Goal: Information Seeking & Learning: Learn about a topic

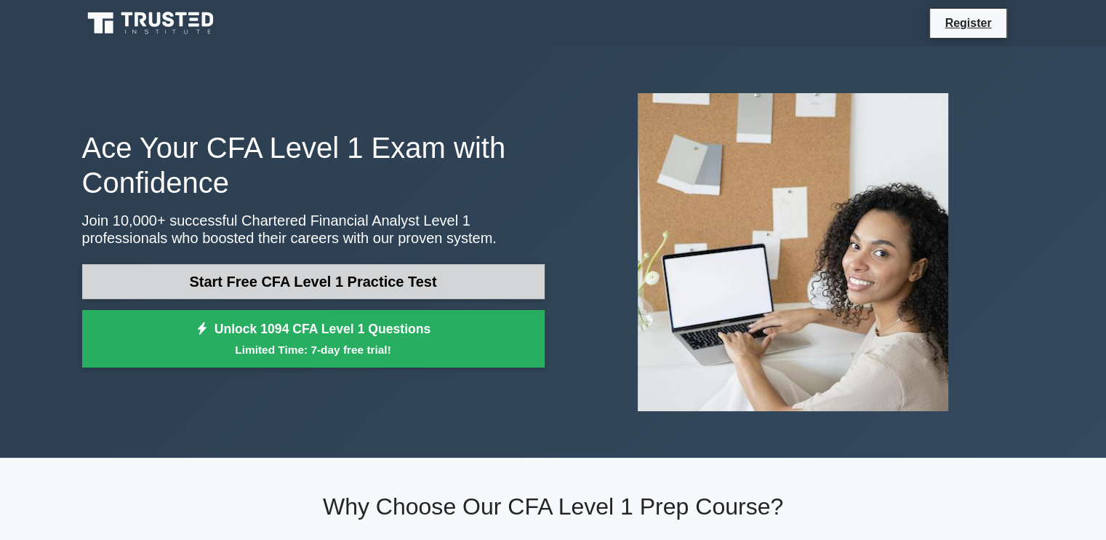
click at [308, 291] on link "Start Free CFA Level 1 Practice Test" at bounding box center [313, 281] width 463 height 35
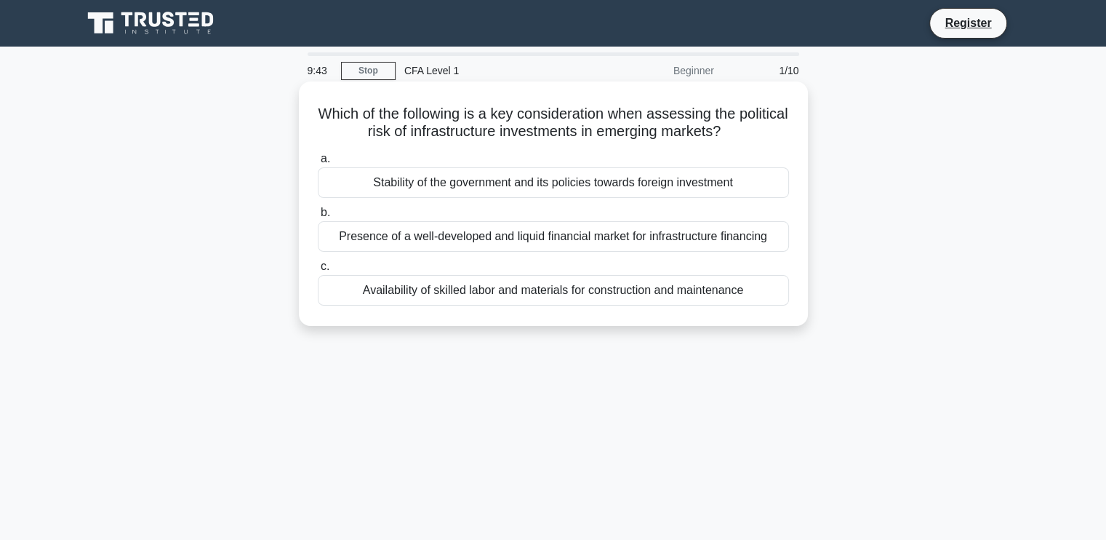
click at [604, 188] on div "Stability of the government and its policies towards foreign investment" at bounding box center [553, 182] width 471 height 31
click at [318, 164] on input "a. Stability of the government and its policies towards foreign investment" at bounding box center [318, 158] width 0 height 9
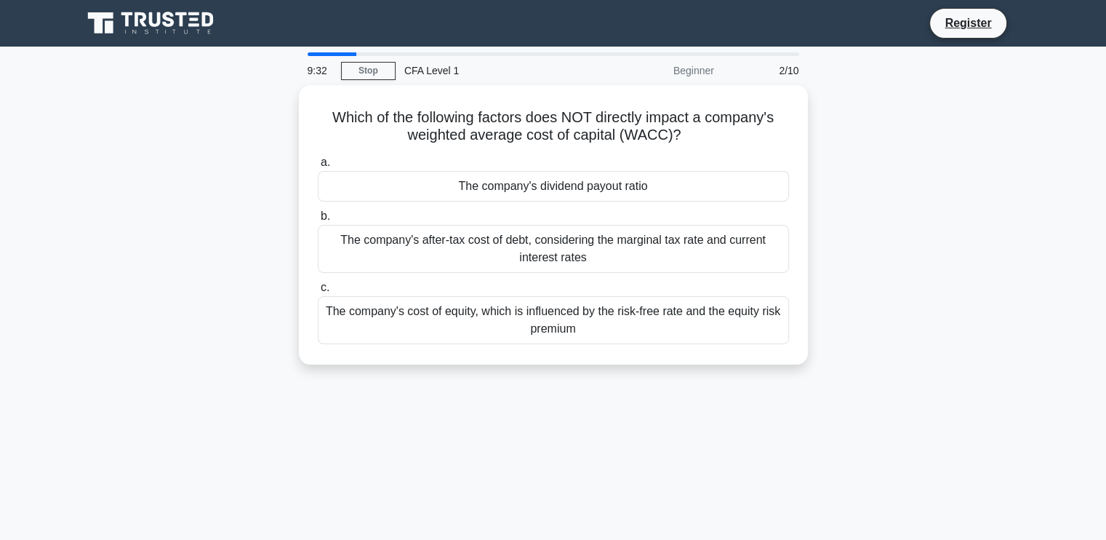
click at [604, 188] on div "The company's dividend payout ratio" at bounding box center [553, 186] width 471 height 31
click at [318, 167] on input "a. The company's dividend payout ratio" at bounding box center [318, 162] width 0 height 9
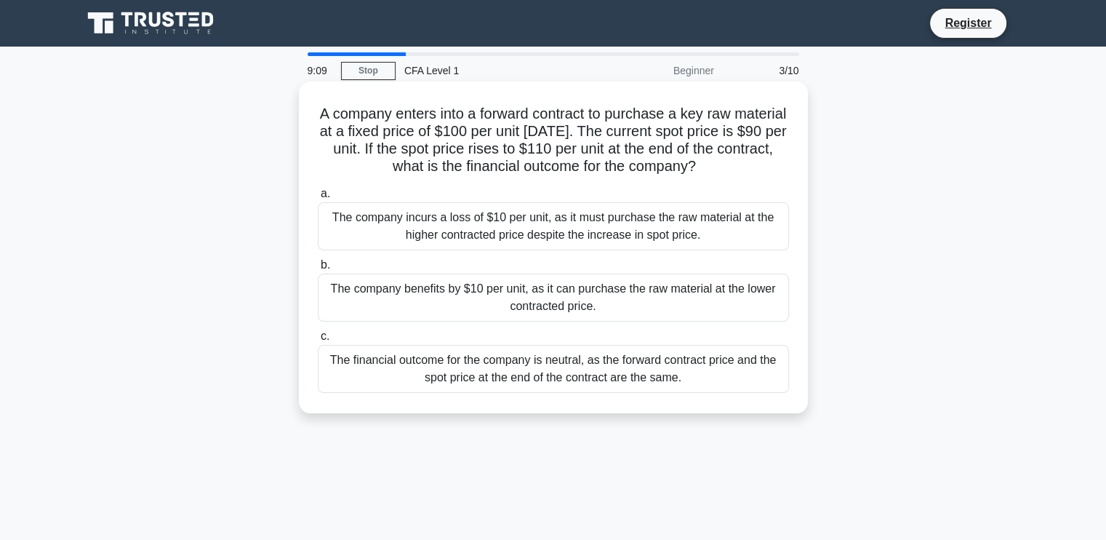
click at [506, 302] on div "The company benefits by $10 per unit, as it can purchase the raw material at th…" at bounding box center [553, 297] width 471 height 48
click at [318, 270] on input "b. The company benefits by $10 per unit, as it can purchase the raw material at…" at bounding box center [318, 264] width 0 height 9
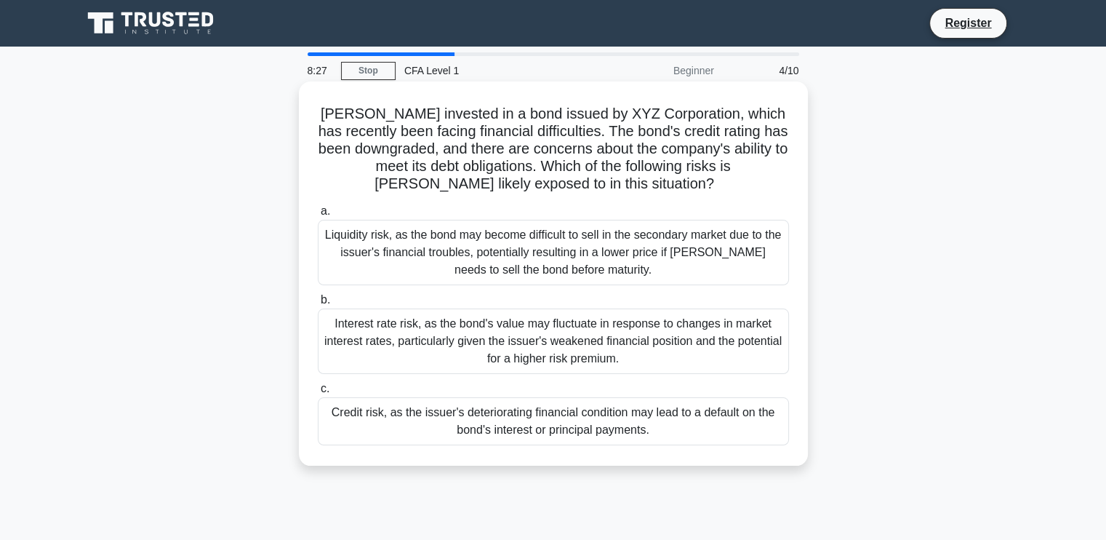
click at [440, 420] on div "Credit risk, as the issuer's deteriorating financial condition may lead to a de…" at bounding box center [553, 421] width 471 height 48
click at [318, 393] on input "c. Credit risk, as the issuer's deteriorating financial condition may lead to a…" at bounding box center [318, 388] width 0 height 9
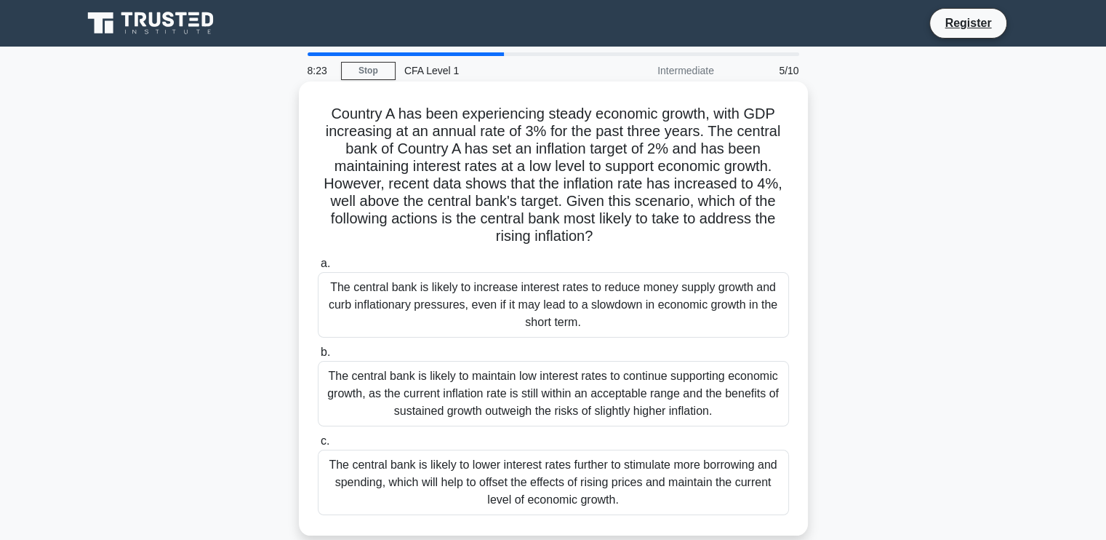
click at [455, 302] on div "The central bank is likely to increase interest rates to reduce money supply gr…" at bounding box center [553, 304] width 471 height 65
click at [318, 268] on input "a. The central bank is likely to increase interest rates to reduce money supply…" at bounding box center [318, 263] width 0 height 9
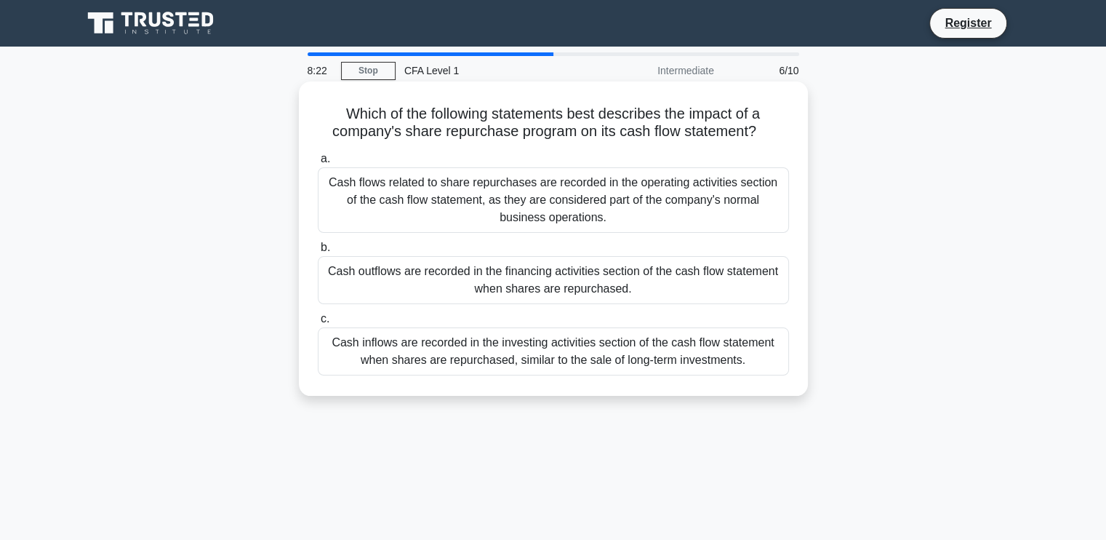
click at [455, 369] on div "Cash inflows are recorded in the investing activities section of the cash flow …" at bounding box center [553, 351] width 471 height 48
click at [318, 324] on input "c. Cash inflows are recorded in the investing activities section of the cash fl…" at bounding box center [318, 318] width 0 height 9
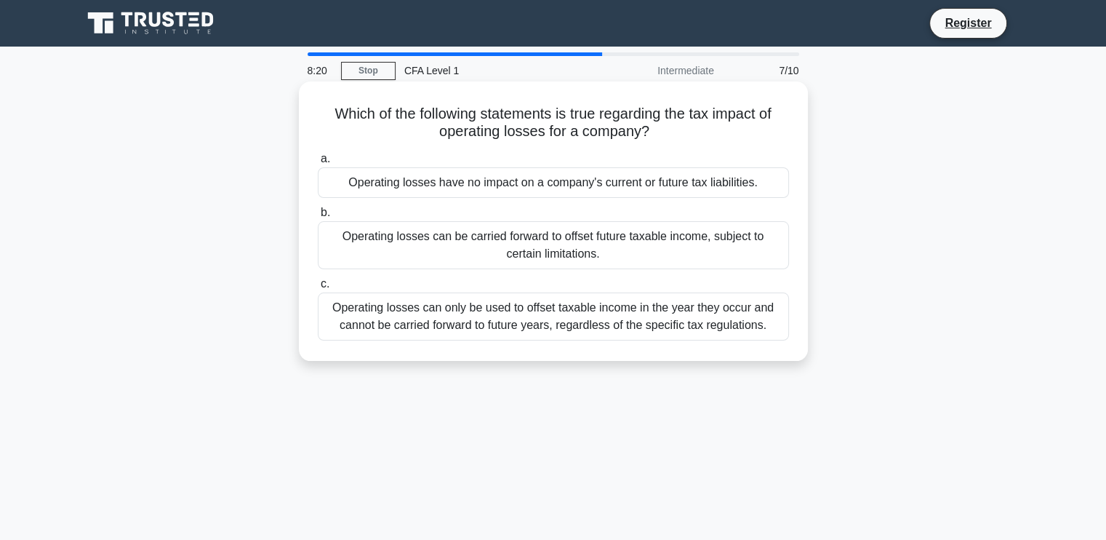
click at [482, 308] on div "Operating losses can only be used to offset taxable income in the year they occ…" at bounding box center [553, 316] width 471 height 48
click at [318, 289] on input "c. Operating losses can only be used to offset taxable income in the year they …" at bounding box center [318, 283] width 0 height 9
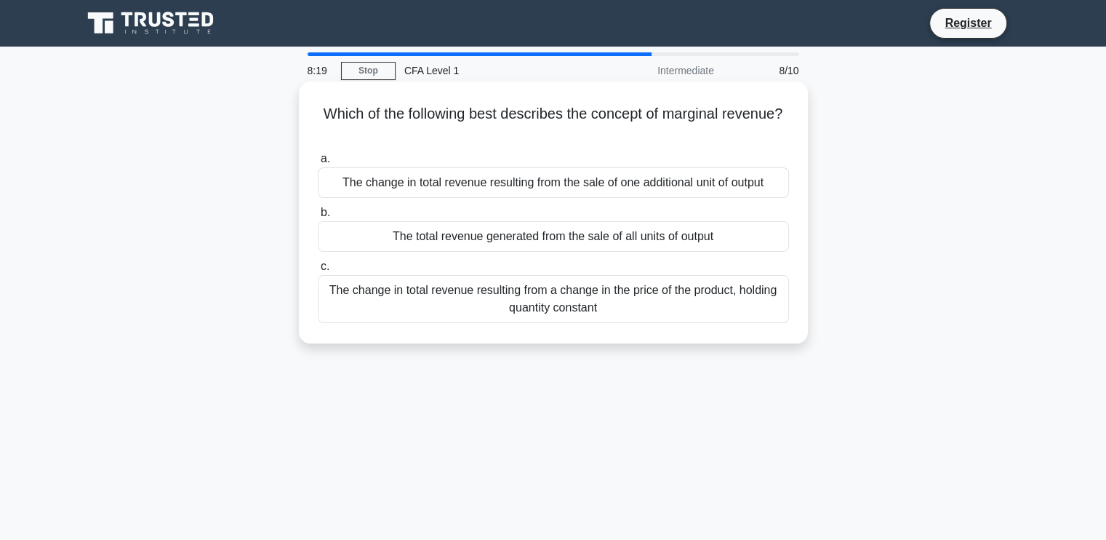
click at [518, 228] on div "The total revenue generated from the sale of all units of output" at bounding box center [553, 236] width 471 height 31
click at [318, 217] on input "b. The total revenue generated from the sale of all units of output" at bounding box center [318, 212] width 0 height 9
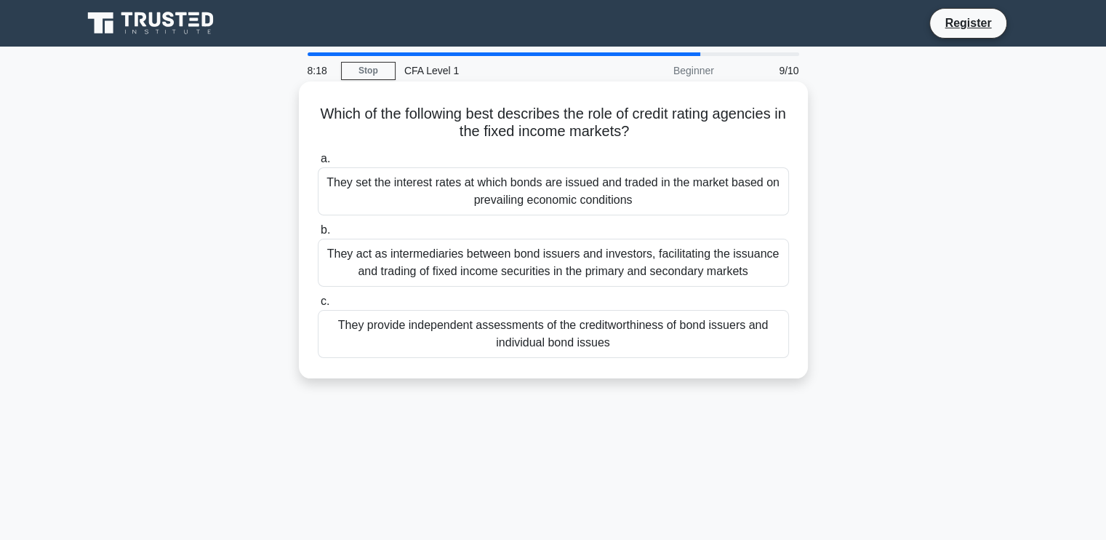
click at [477, 257] on div "They act as intermediaries between bond issuers and investors, facilitating the…" at bounding box center [553, 263] width 471 height 48
click at [318, 235] on input "b. They act as intermediaries between bond issuers and investors, facilitating …" at bounding box center [318, 229] width 0 height 9
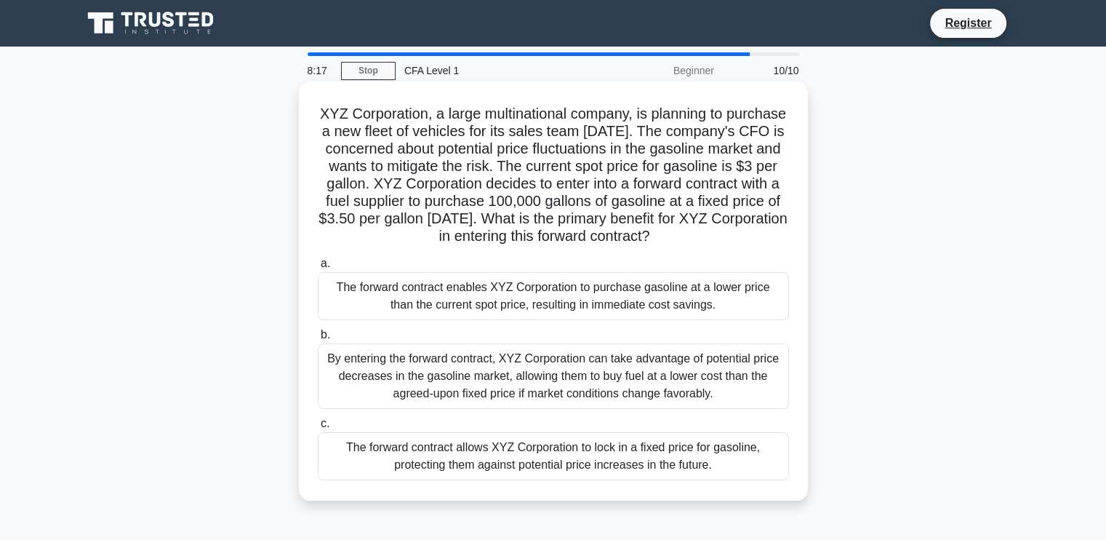
click at [471, 308] on div "The forward contract enables XYZ Corporation to purchase gasoline at a lower pr…" at bounding box center [553, 296] width 471 height 48
click at [318, 268] on input "a. The forward contract enables XYZ Corporation to purchase gasoline at a lower…" at bounding box center [318, 263] width 0 height 9
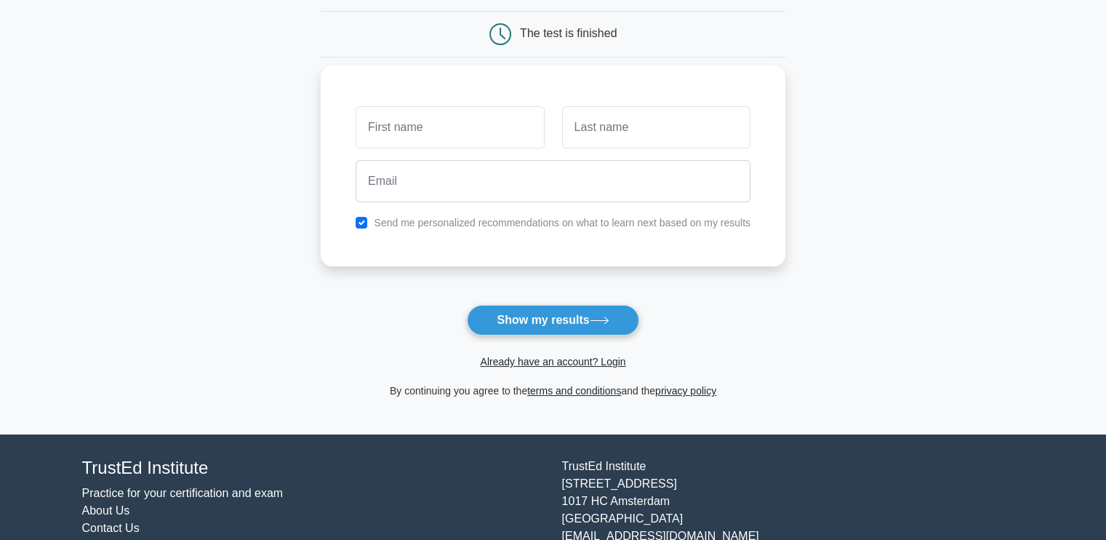
scroll to position [190, 0]
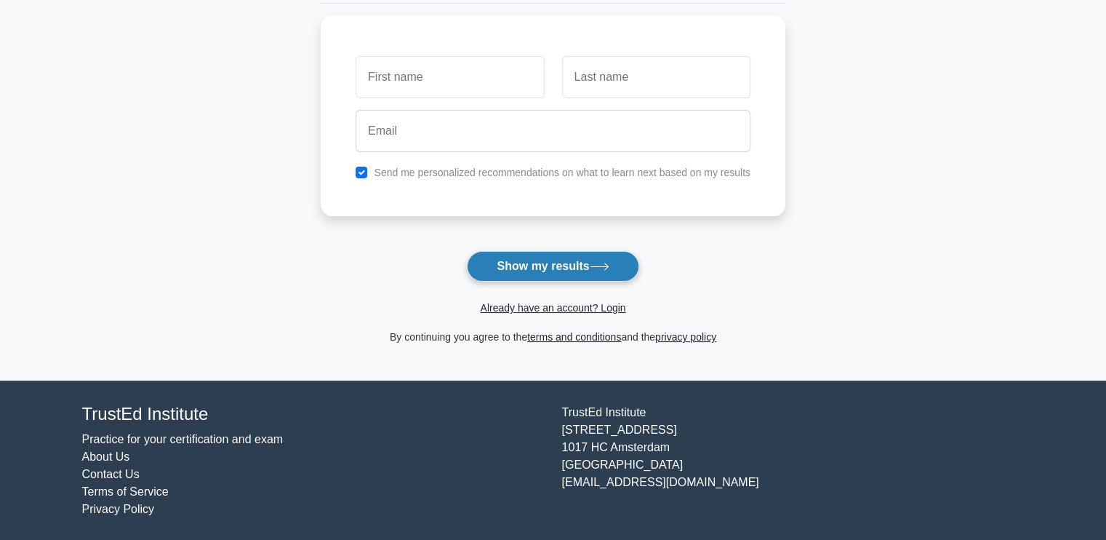
click at [580, 267] on button "Show my results" at bounding box center [553, 266] width 172 height 31
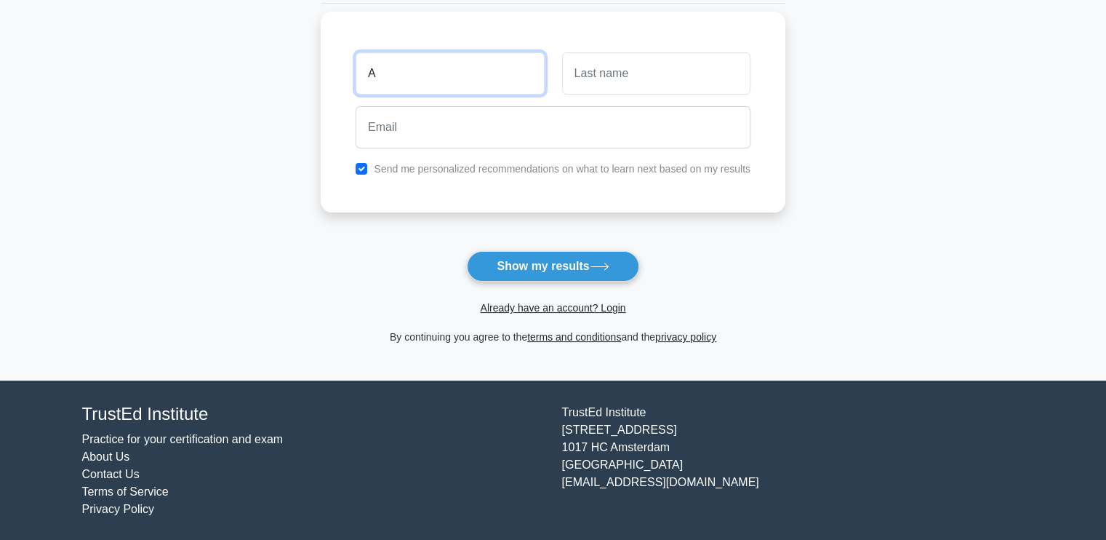
type input "A"
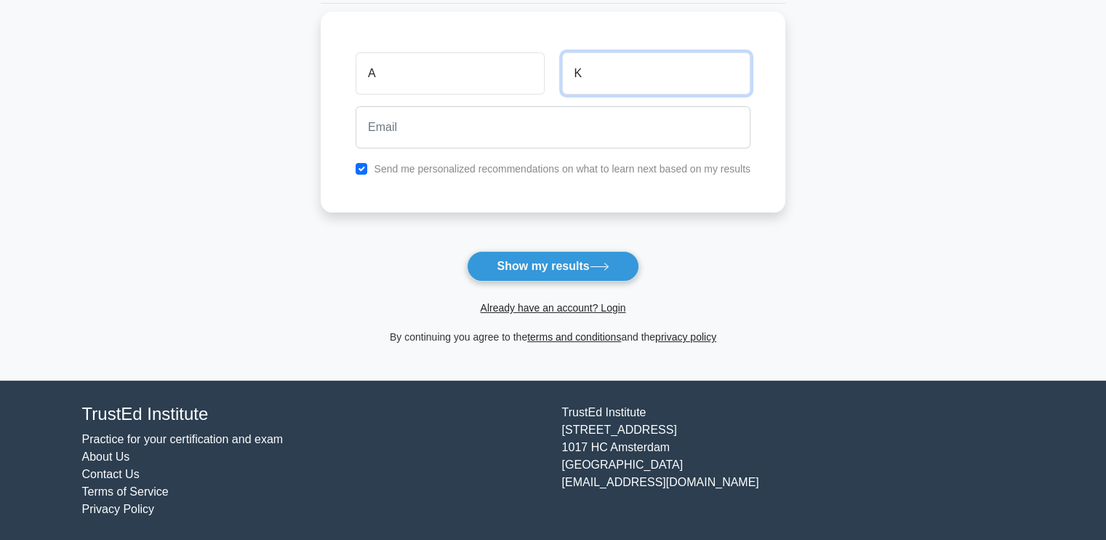
type input "K"
click at [538, 168] on label "Send me personalized recommendations on what to learn next based on my results" at bounding box center [562, 169] width 377 height 12
click at [366, 168] on input "checkbox" at bounding box center [362, 169] width 12 height 12
checkbox input "false"
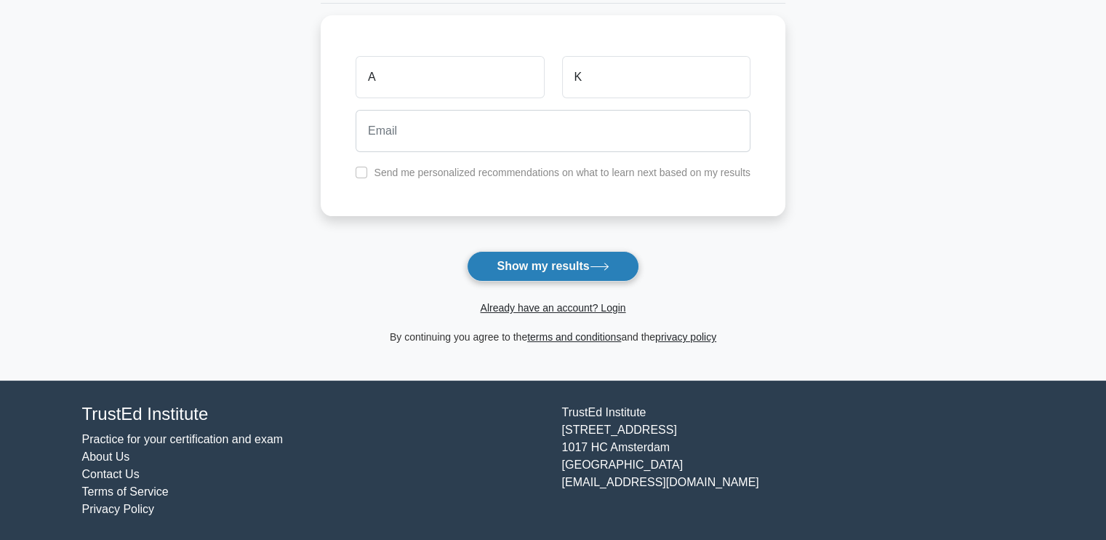
click at [551, 265] on button "Show my results" at bounding box center [553, 266] width 172 height 31
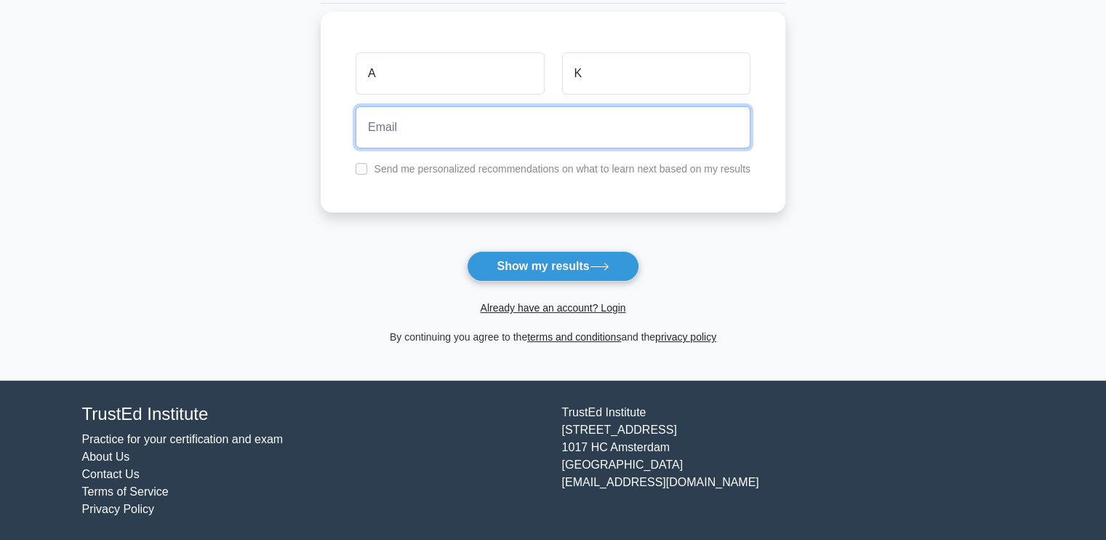
click at [533, 138] on input "email" at bounding box center [553, 127] width 395 height 42
type input "abhijeet1khotpal@gmail.com"
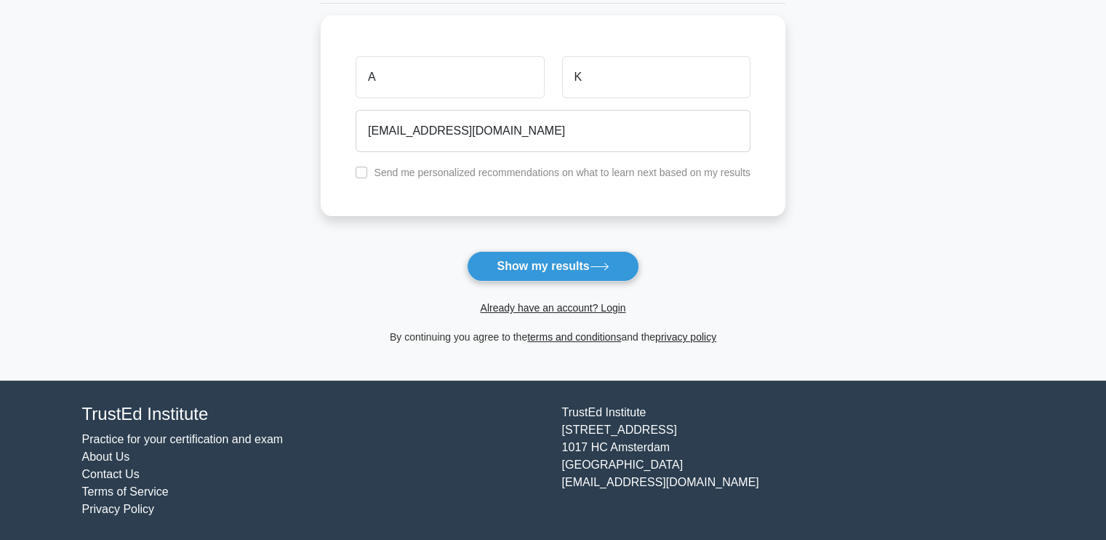
click at [524, 273] on button "Show my results" at bounding box center [553, 266] width 172 height 31
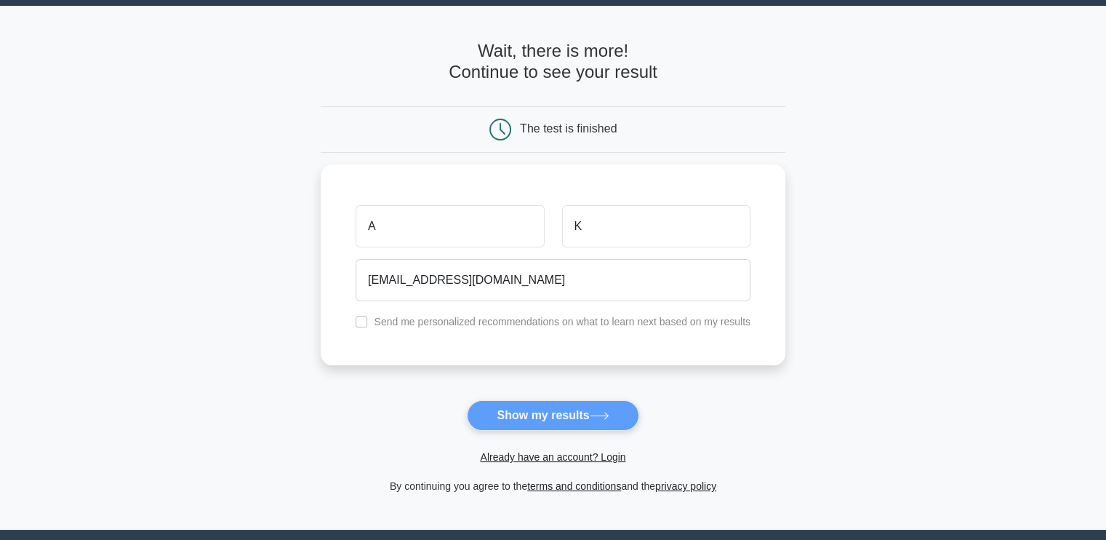
scroll to position [0, 0]
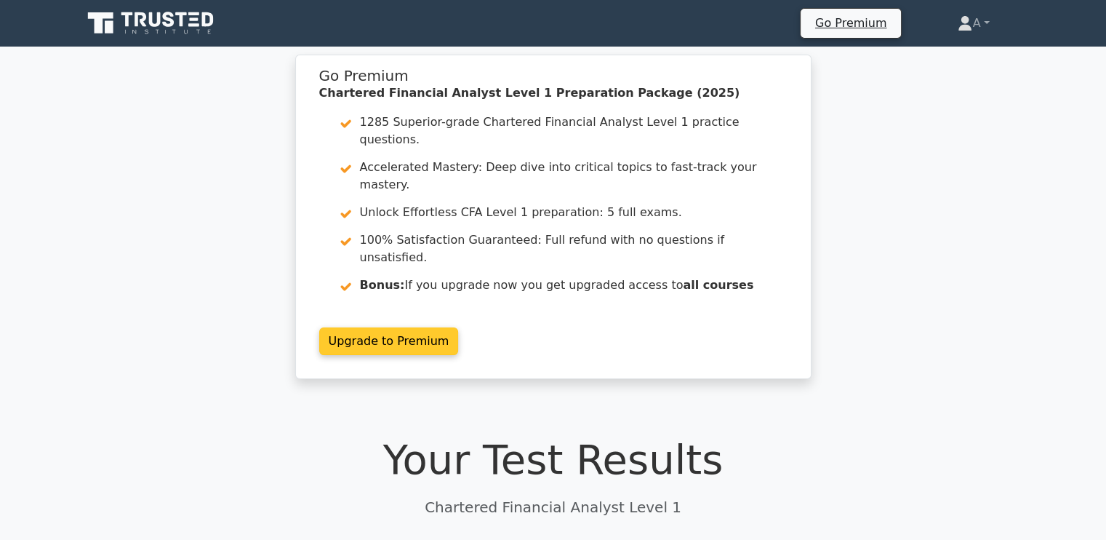
click at [405, 327] on link "Upgrade to Premium" at bounding box center [389, 341] width 140 height 28
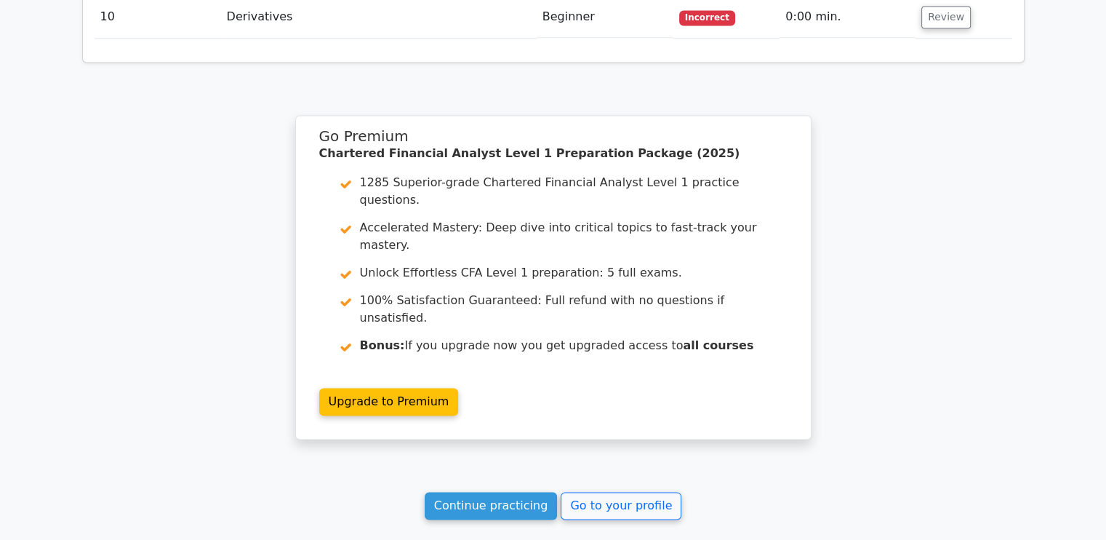
scroll to position [2276, 0]
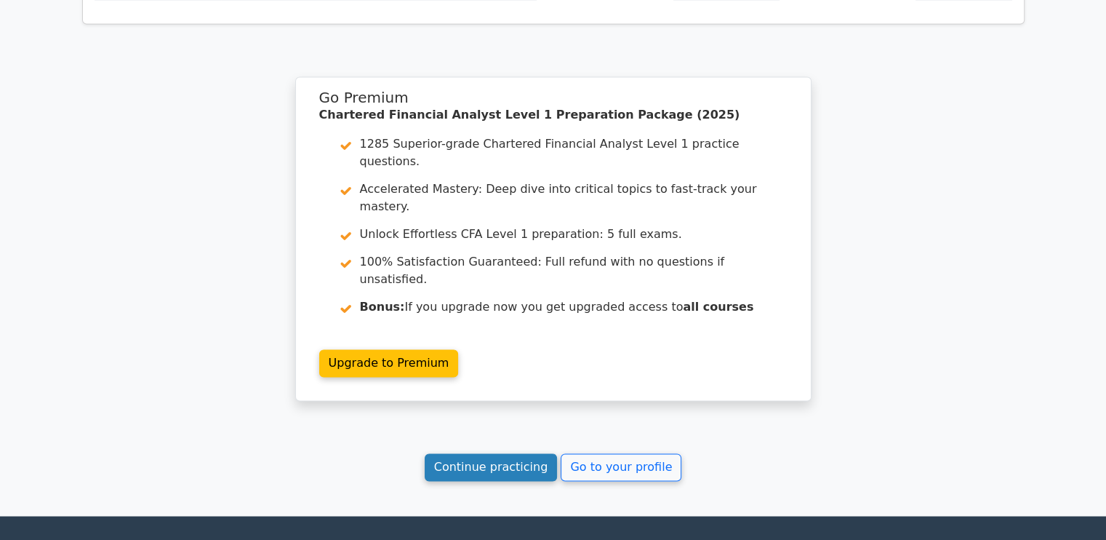
click at [535, 453] on link "Continue practicing" at bounding box center [491, 467] width 133 height 28
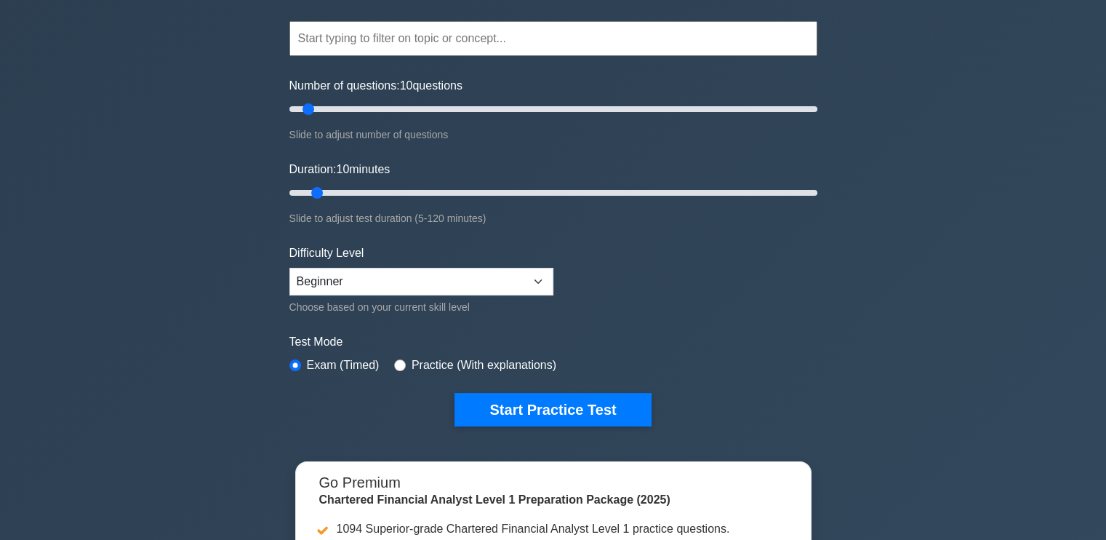
scroll to position [122, 0]
drag, startPoint x: 307, startPoint y: 109, endPoint x: 762, endPoint y: 114, distance: 454.6
type input "180"
click at [762, 114] on input "Number of questions: 180 questions" at bounding box center [553, 108] width 528 height 17
drag, startPoint x: 316, startPoint y: 191, endPoint x: 895, endPoint y: 191, distance: 578.2
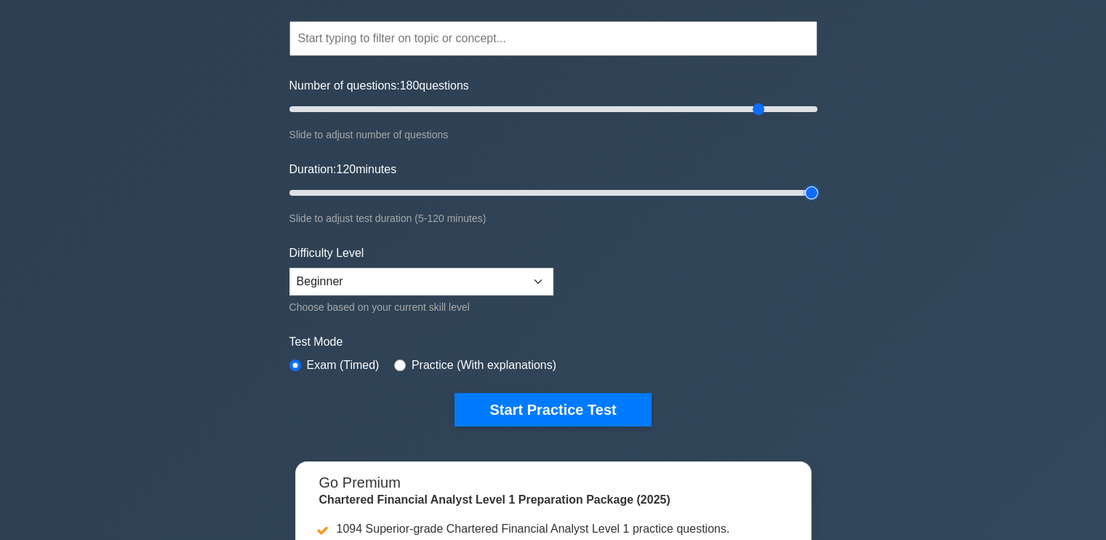
type input "120"
click at [818, 191] on input "Duration: 120 minutes" at bounding box center [553, 192] width 528 height 17
click at [415, 254] on div "Difficulty Level Beginner Intermediate Expert Choose based on your current skil…" at bounding box center [421, 279] width 264 height 71
click at [407, 272] on select "Beginner Intermediate Expert" at bounding box center [421, 282] width 264 height 28
select select "expert"
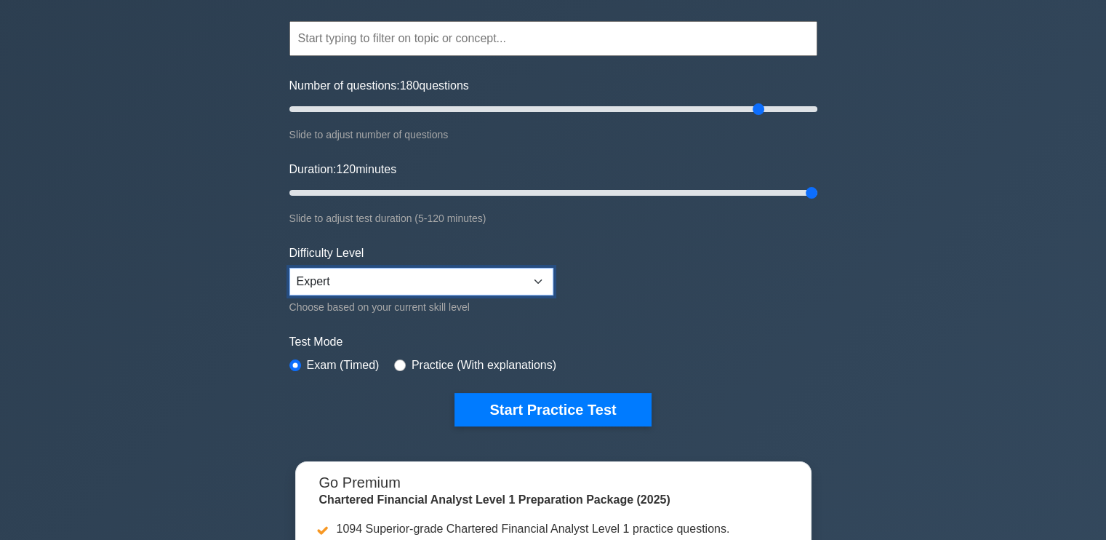
click at [289, 268] on select "Beginner Intermediate Expert" at bounding box center [421, 282] width 264 height 28
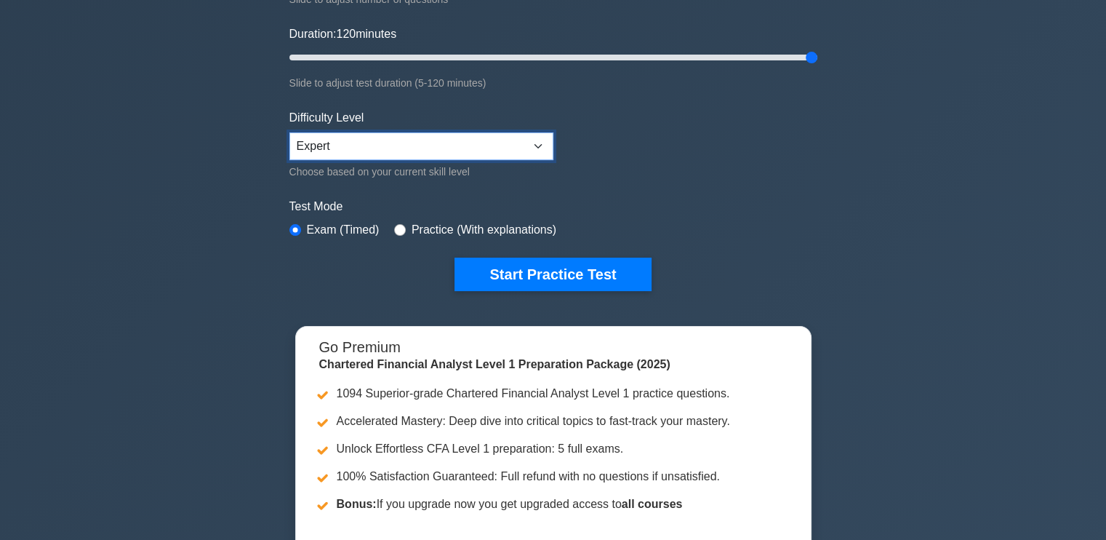
scroll to position [262, 0]
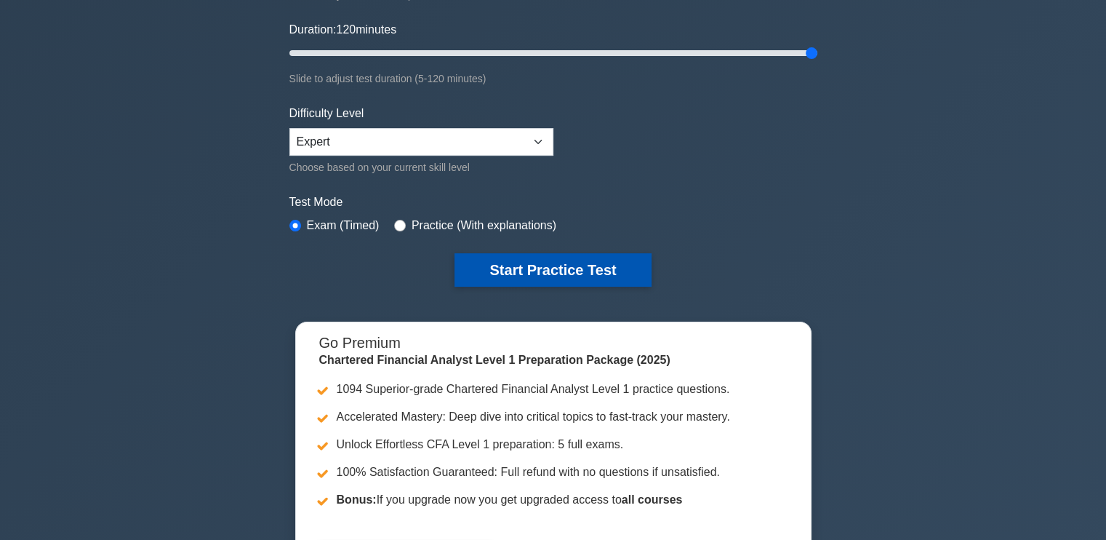
click at [525, 260] on button "Start Practice Test" at bounding box center [553, 269] width 196 height 33
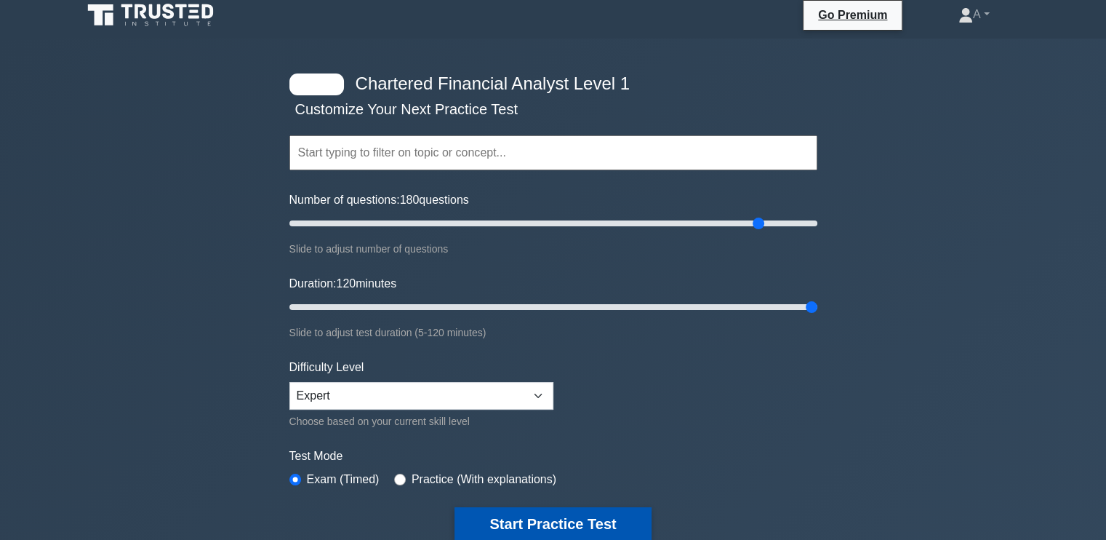
scroll to position [0, 0]
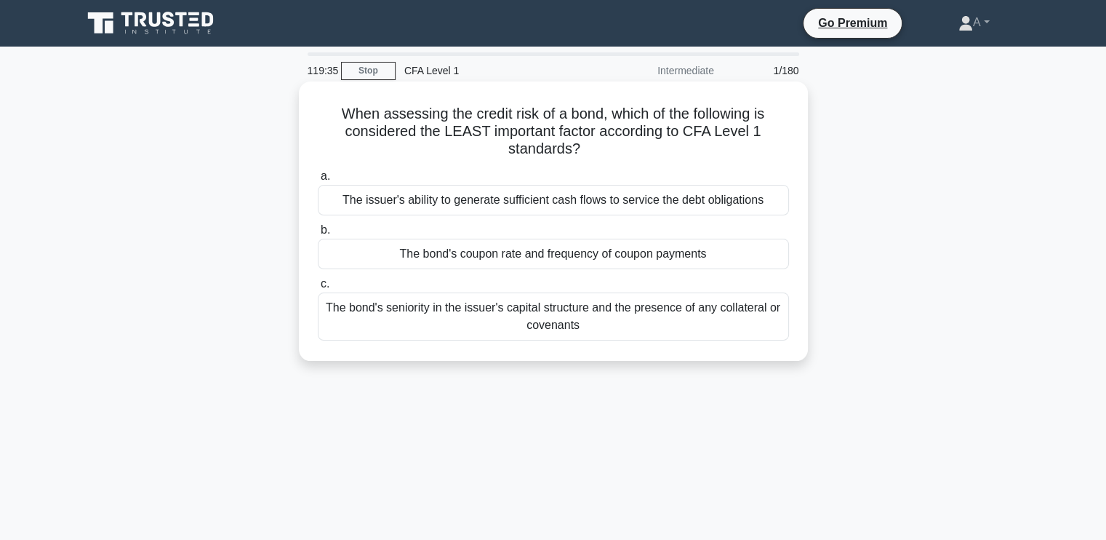
click at [528, 261] on div "The bond's coupon rate and frequency of coupon payments" at bounding box center [553, 254] width 471 height 31
click at [318, 235] on input "b. The bond's coupon rate and frequency of coupon payments" at bounding box center [318, 229] width 0 height 9
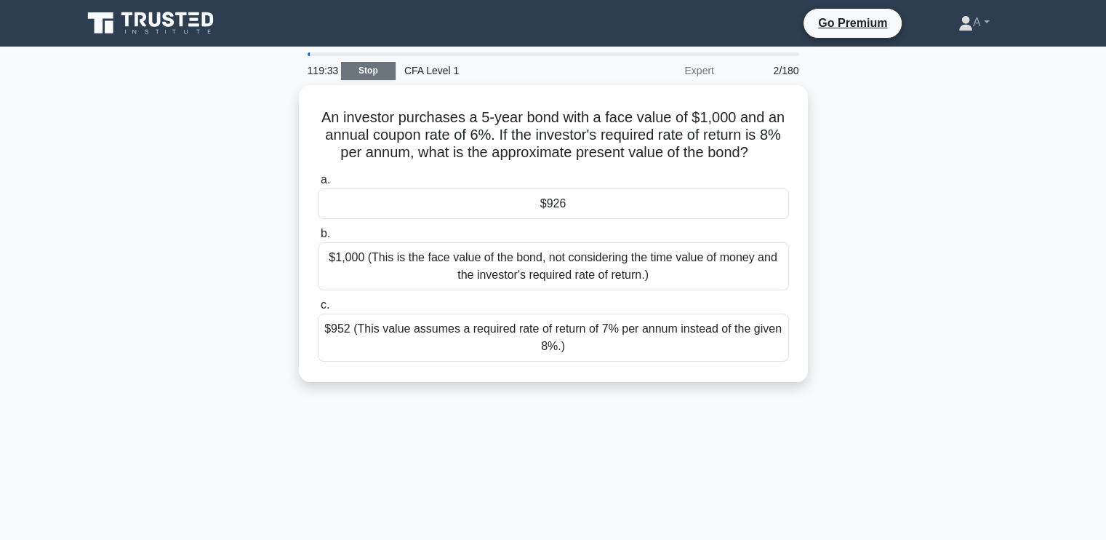
click at [378, 71] on link "Stop" at bounding box center [368, 71] width 55 height 18
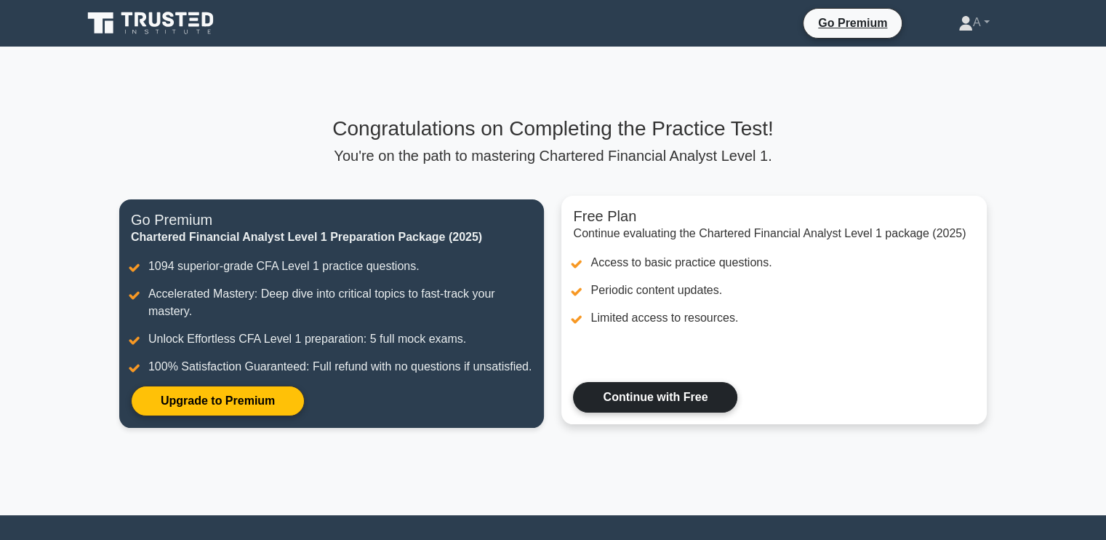
click at [677, 398] on link "Continue with Free" at bounding box center [655, 397] width 164 height 31
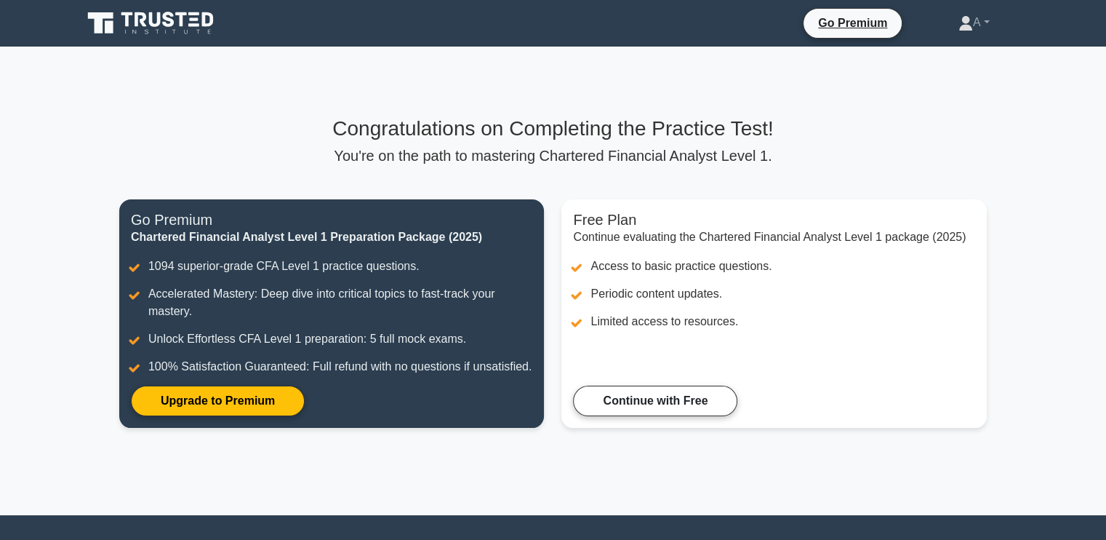
click at [190, 75] on div "Congratulations on Completing the Practice Test! You're on the path to masterin…" at bounding box center [553, 281] width 885 height 468
click at [182, 29] on icon at bounding box center [152, 23] width 140 height 28
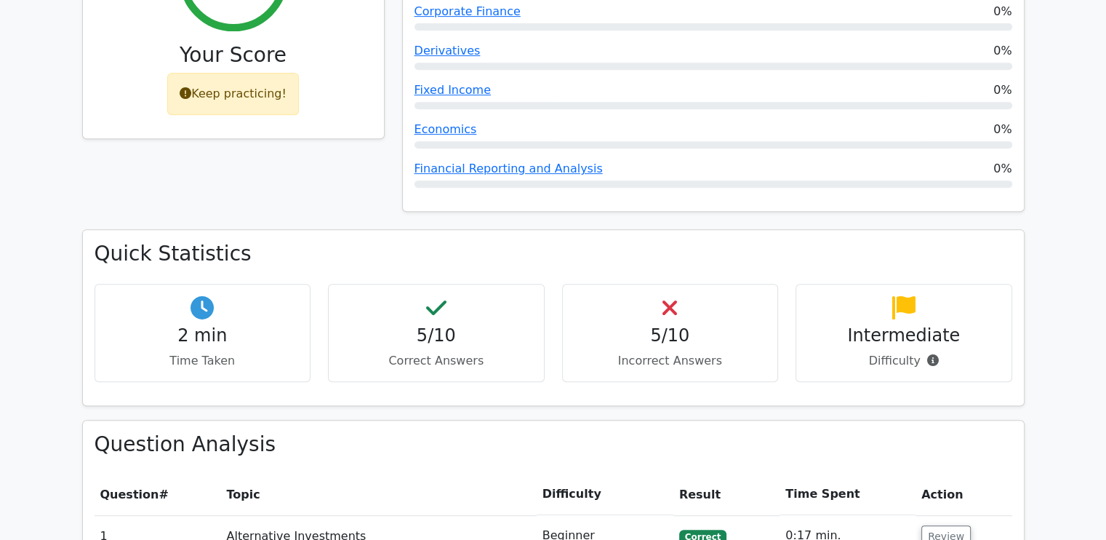
scroll to position [614, 0]
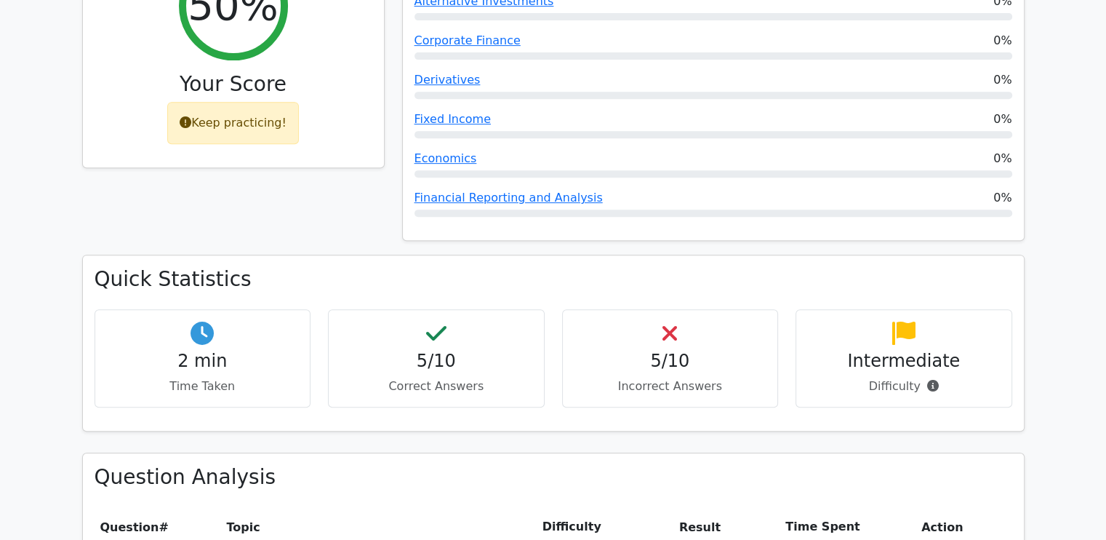
click at [365, 309] on div "5/10 Correct Answers" at bounding box center [436, 358] width 217 height 98
drag, startPoint x: 844, startPoint y: 297, endPoint x: 853, endPoint y: 291, distance: 11.1
click at [853, 309] on div "Intermediate Difficulty" at bounding box center [904, 358] width 217 height 98
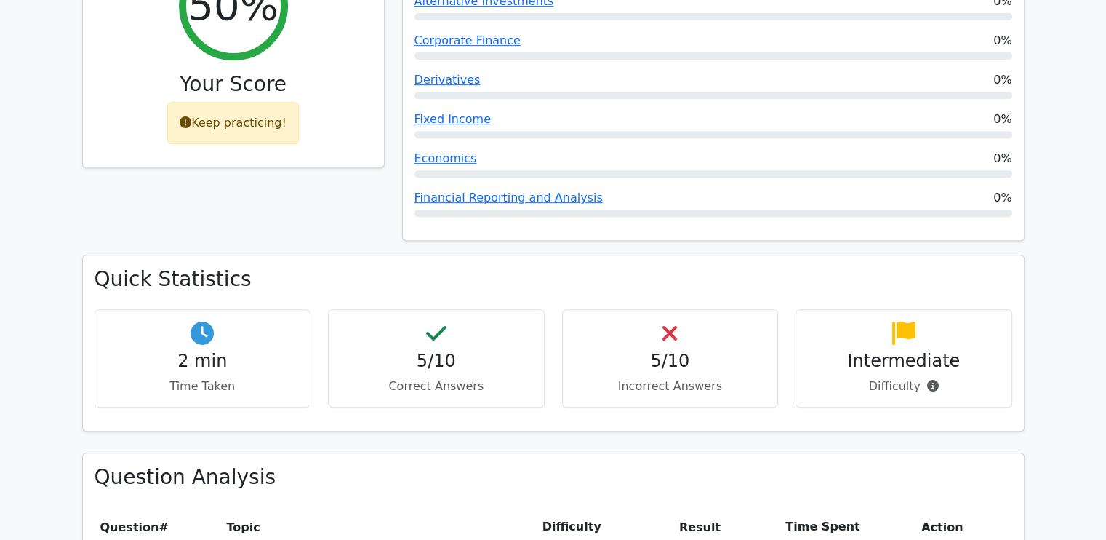
click at [883, 309] on div "Intermediate Difficulty" at bounding box center [904, 358] width 217 height 98
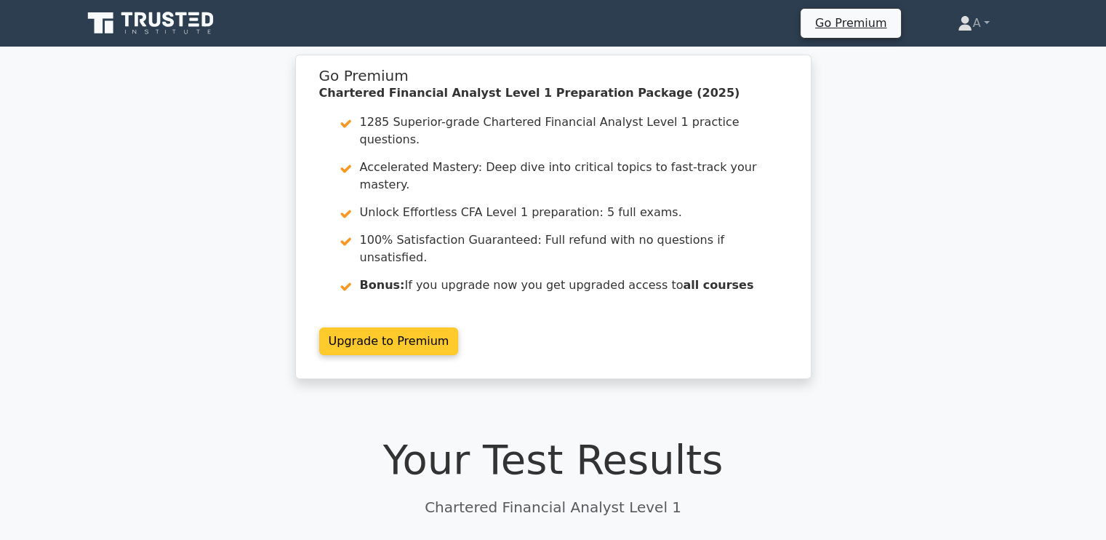
scroll to position [0, 0]
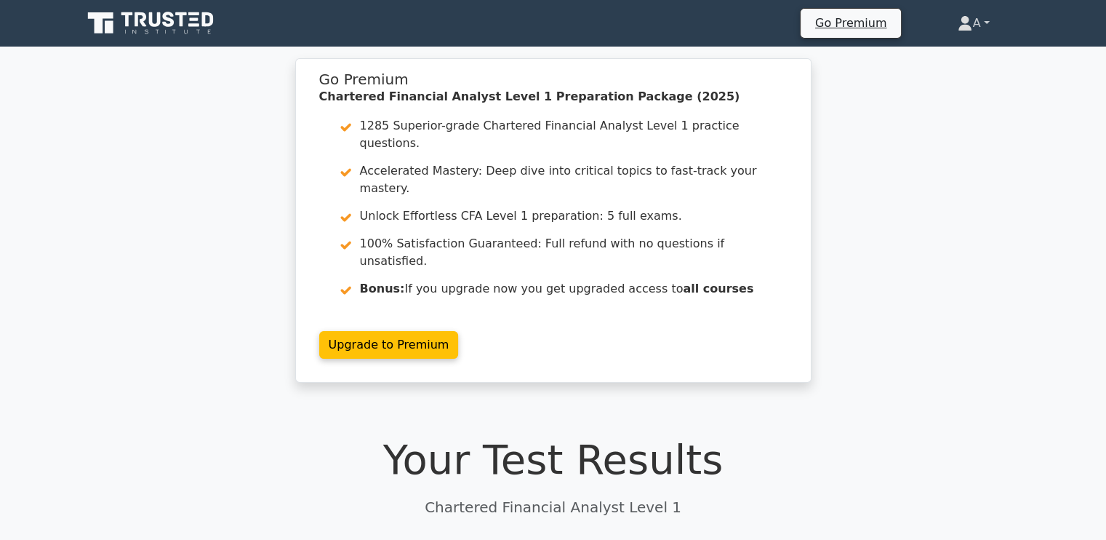
click at [993, 25] on link "A" at bounding box center [973, 23] width 101 height 29
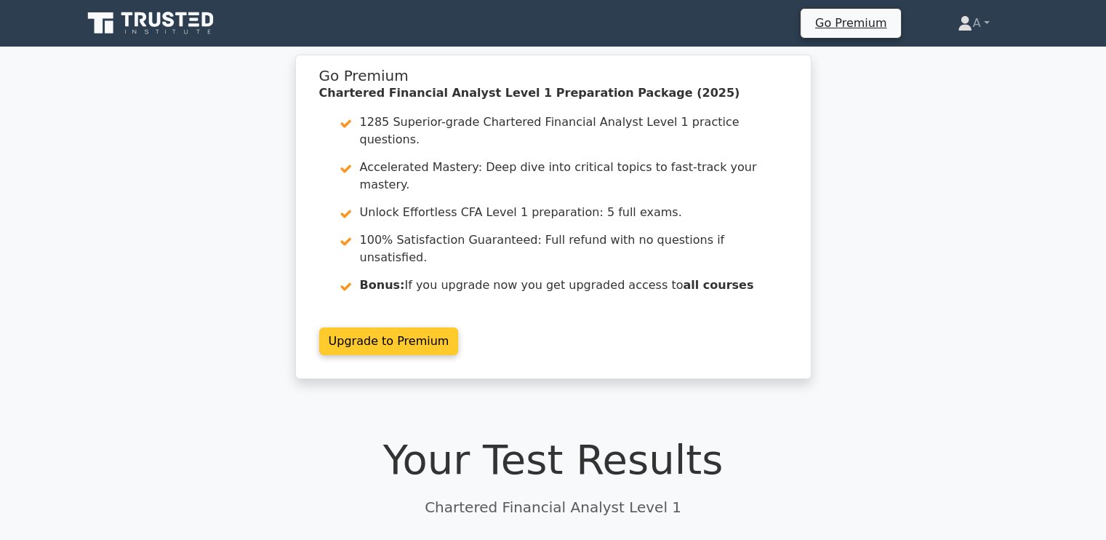
click at [442, 327] on link "Upgrade to Premium" at bounding box center [389, 341] width 140 height 28
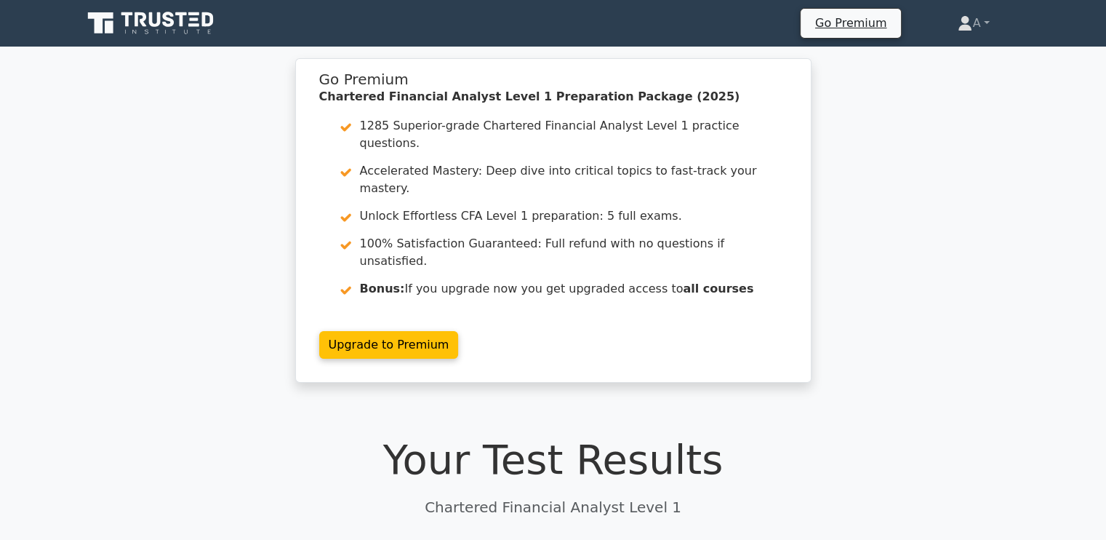
click at [217, 135] on div "Go Premium Chartered Financial Analyst Level 1 Preparation Package (2025) 1285 …" at bounding box center [553, 229] width 1106 height 342
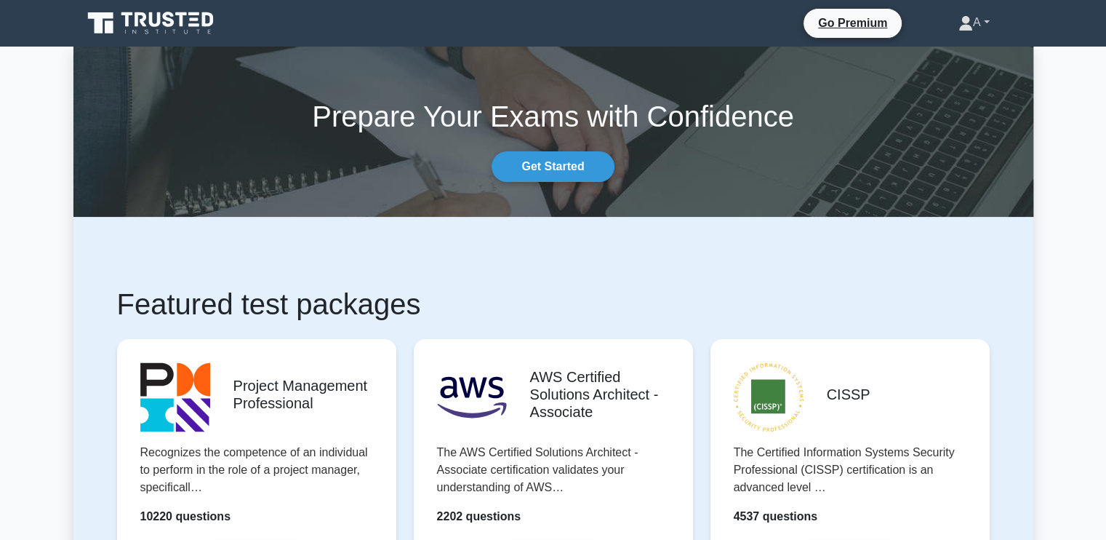
click at [962, 20] on icon at bounding box center [966, 20] width 8 height 8
click at [936, 55] on link "Profile" at bounding box center [981, 56] width 115 height 23
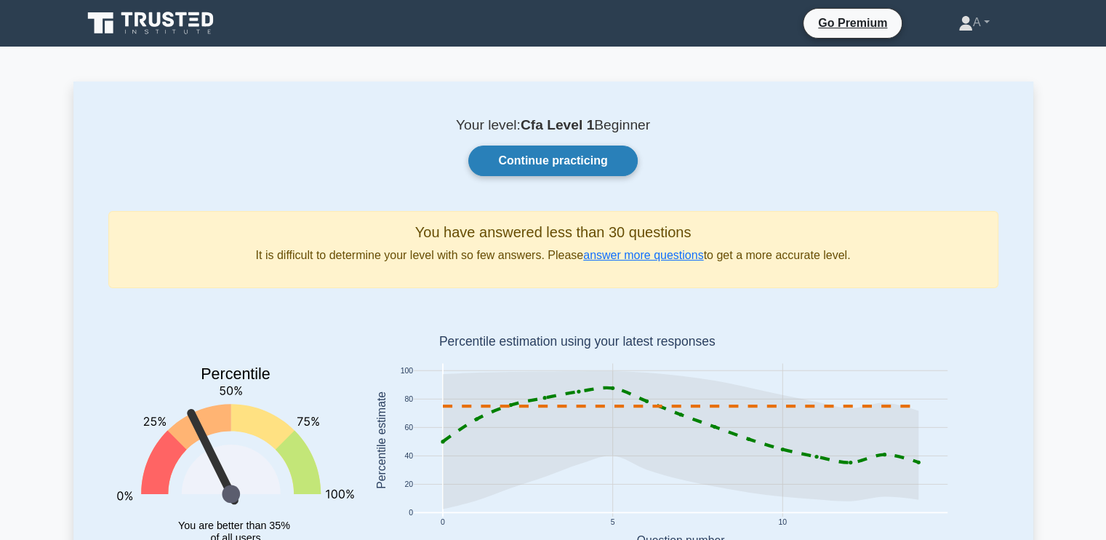
click at [510, 168] on link "Continue practicing" at bounding box center [552, 160] width 169 height 31
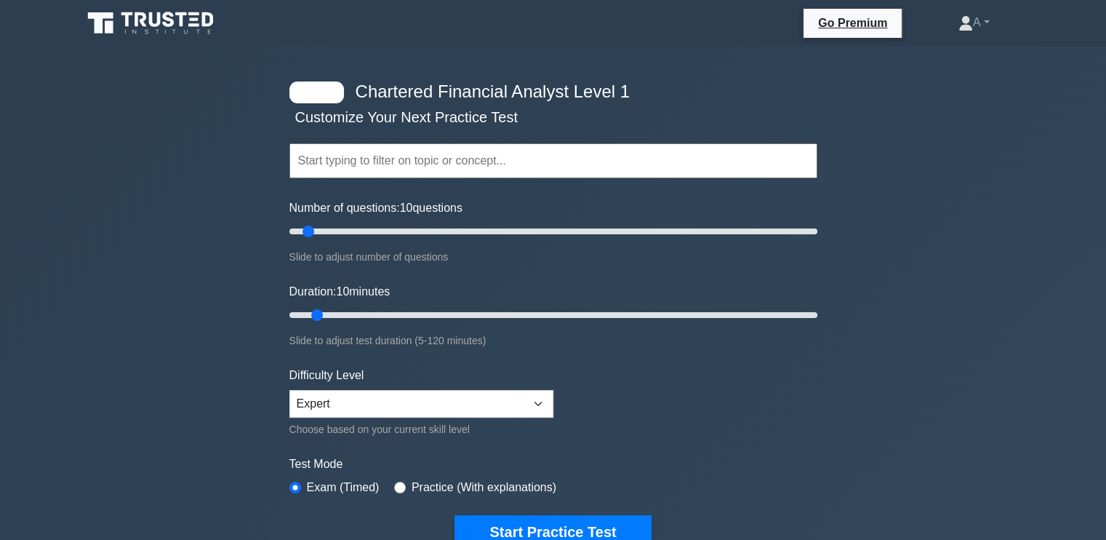
click at [308, 81] on div "Chartered Financial Analyst Level 1 Customize Your Next Practice Test Topics Qu…" at bounding box center [554, 315] width 546 height 537
click at [338, 163] on input "text" at bounding box center [553, 160] width 528 height 35
click at [544, 520] on button "Start Practice Test" at bounding box center [553, 531] width 196 height 33
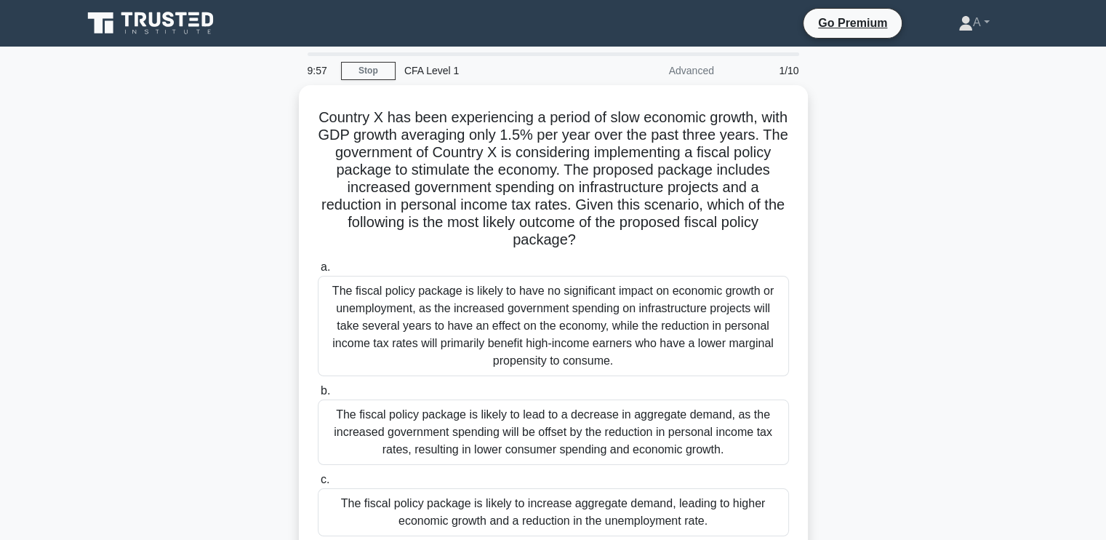
click at [536, 292] on div "The fiscal policy package is likely to have no significant impact on economic g…" at bounding box center [553, 326] width 471 height 100
click at [318, 272] on input "a. The fiscal policy package is likely to have no significant impact on economi…" at bounding box center [318, 267] width 0 height 9
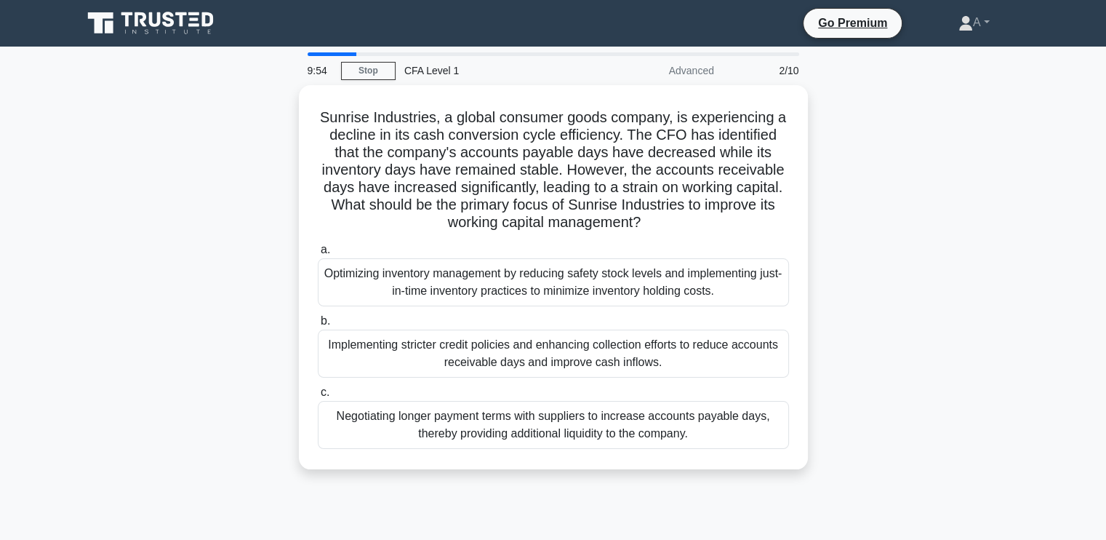
click at [536, 292] on div "Optimizing inventory management by reducing safety stock levels and implementin…" at bounding box center [553, 282] width 471 height 48
click at [318, 255] on input "a. Optimizing inventory management by reducing safety stock levels and implemen…" at bounding box center [318, 249] width 0 height 9
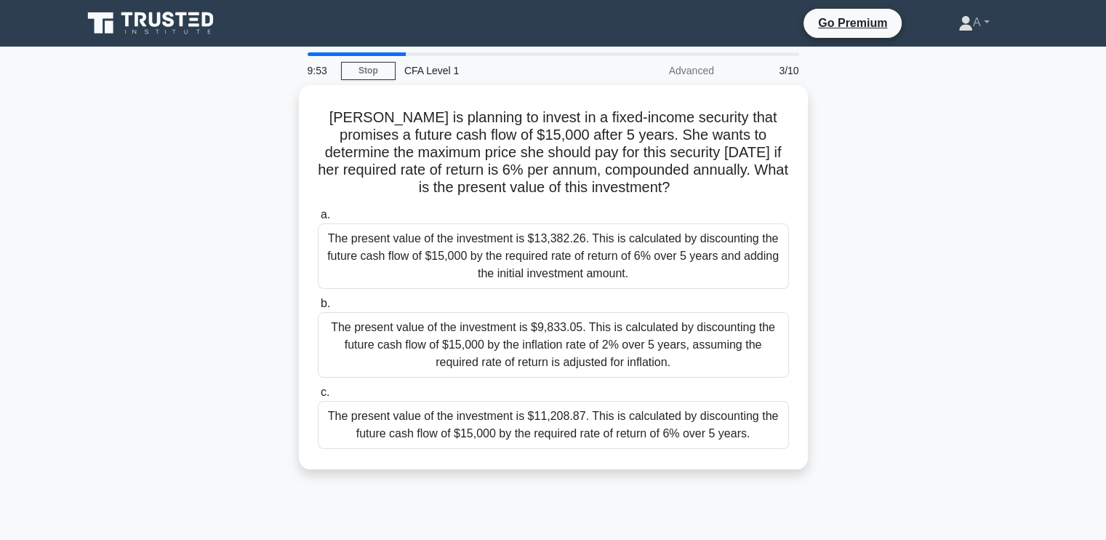
click at [536, 295] on label "b. The present value of the investment is $9,833.05. This is calculated by disc…" at bounding box center [553, 336] width 471 height 83
click at [318, 299] on input "b. The present value of the investment is $9,833.05. This is calculated by disc…" at bounding box center [318, 303] width 0 height 9
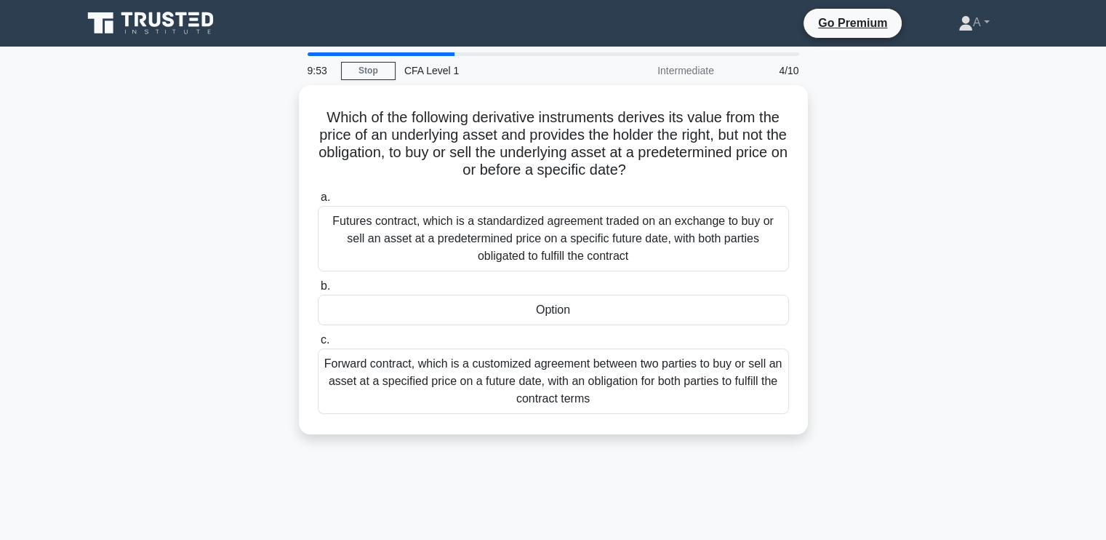
click at [536, 295] on div "Option" at bounding box center [553, 310] width 471 height 31
click at [318, 291] on input "b. Option" at bounding box center [318, 285] width 0 height 9
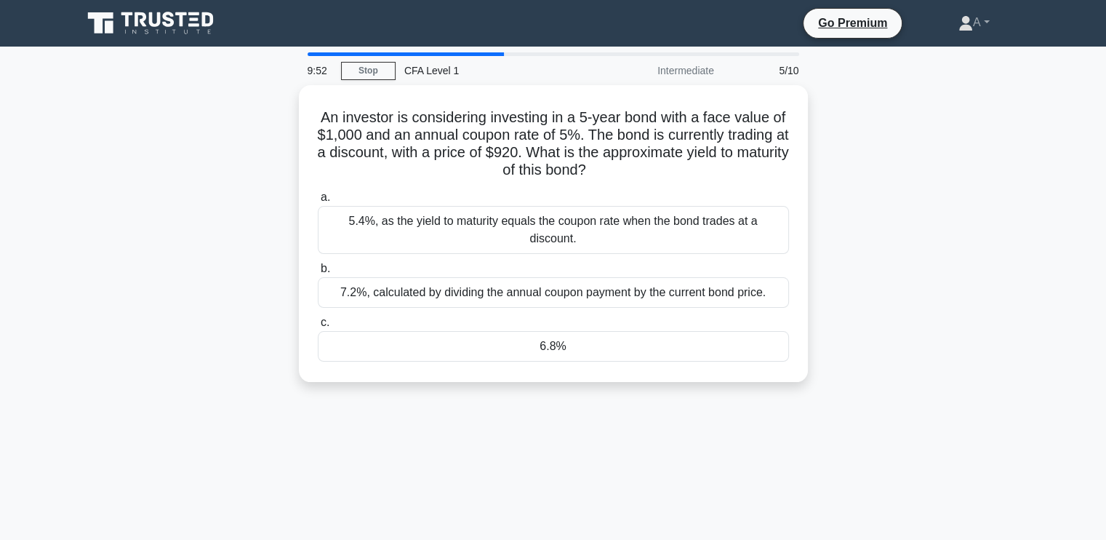
click at [536, 313] on label "c. 6.8%" at bounding box center [553, 337] width 471 height 48
click at [318, 318] on input "c. 6.8%" at bounding box center [318, 322] width 0 height 9
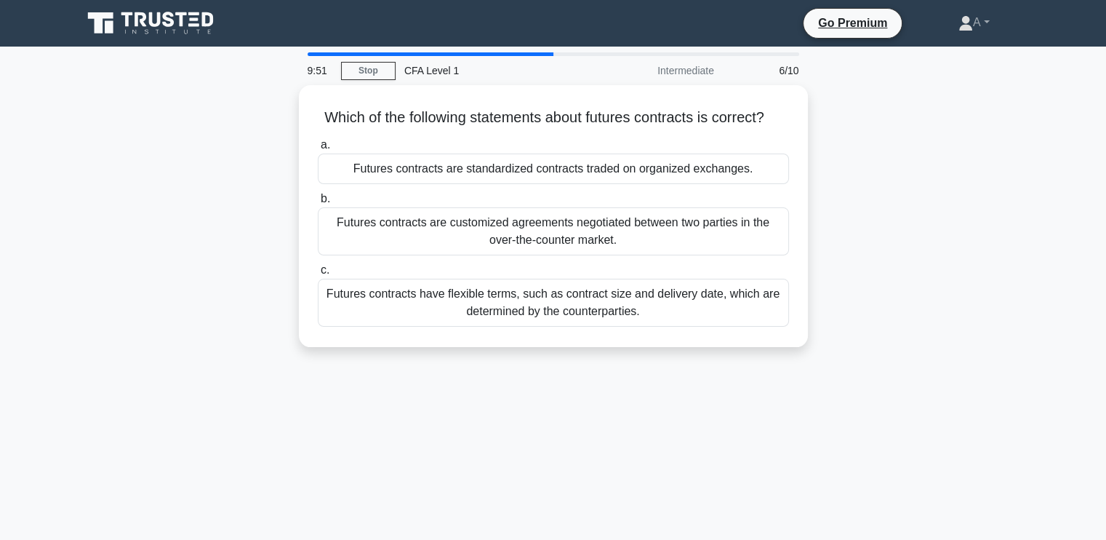
click at [536, 292] on label "c. Futures contracts have flexible terms, such as contract size and delivery da…" at bounding box center [553, 293] width 471 height 65
click at [318, 275] on input "c. Futures contracts have flexible terms, such as contract size and delivery da…" at bounding box center [318, 269] width 0 height 9
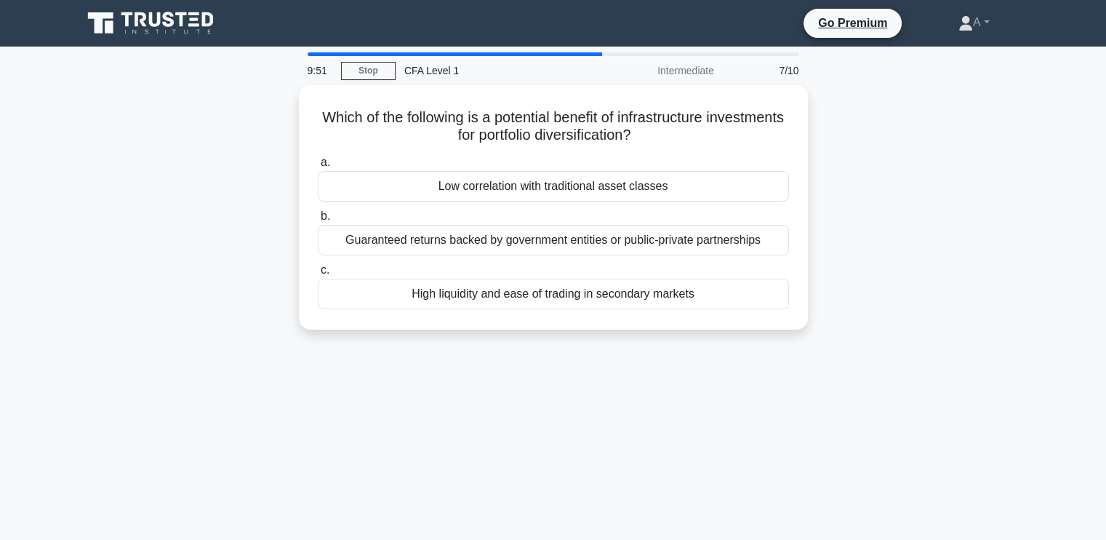
click at [536, 292] on div "High liquidity and ease of trading in secondary markets" at bounding box center [553, 294] width 471 height 31
click at [318, 275] on input "c. High liquidity and ease of trading in secondary markets" at bounding box center [318, 269] width 0 height 9
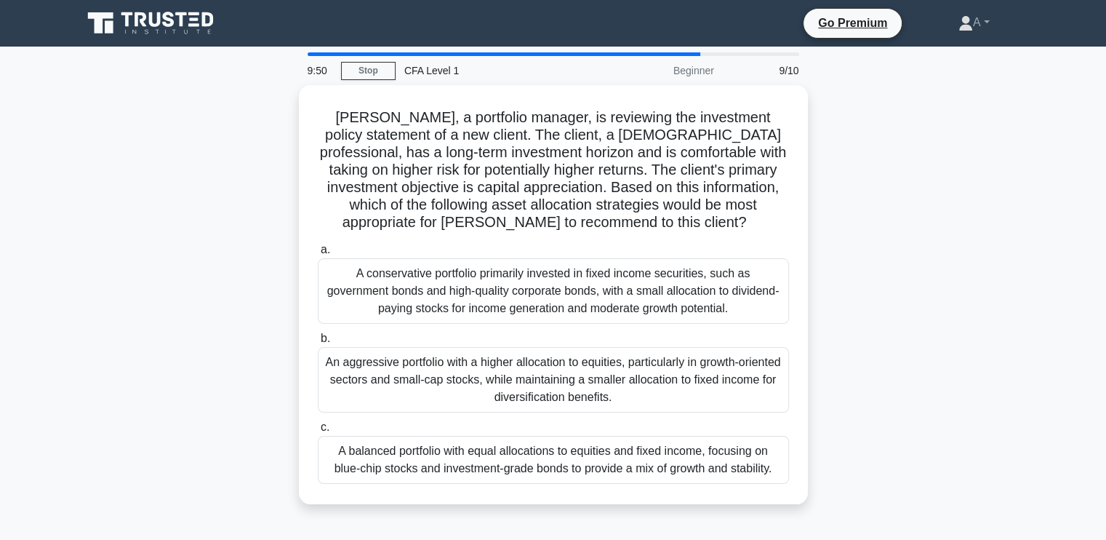
click at [536, 292] on div "A conservative portfolio primarily invested in fixed income securities, such as…" at bounding box center [553, 290] width 471 height 65
click at [318, 255] on input "a. A conservative portfolio primarily invested in fixed income securities, such…" at bounding box center [318, 249] width 0 height 9
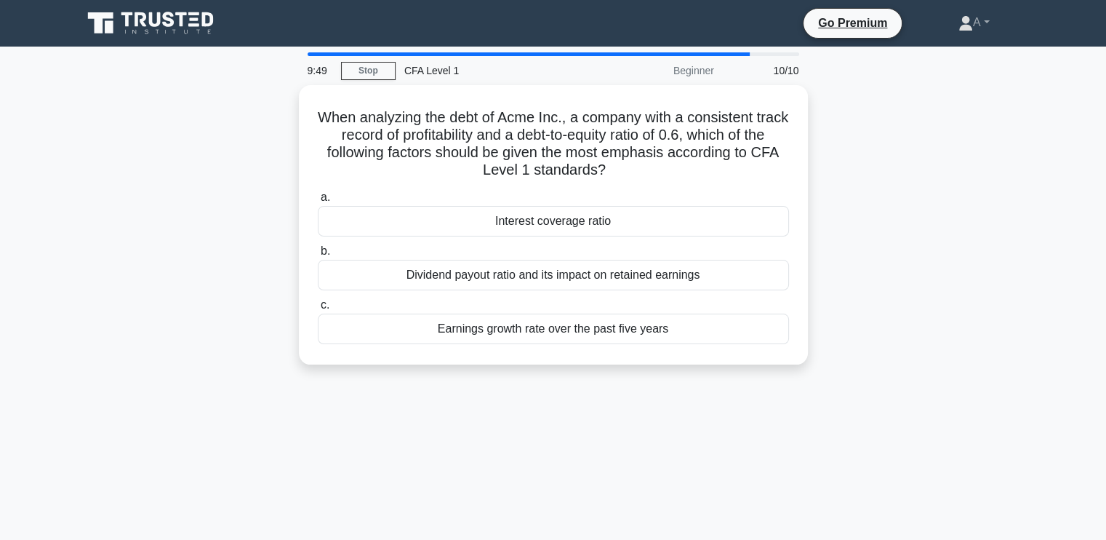
click at [536, 296] on label "c. Earnings growth rate over the past five years" at bounding box center [553, 320] width 471 height 48
click at [318, 300] on input "c. Earnings growth rate over the past five years" at bounding box center [318, 304] width 0 height 9
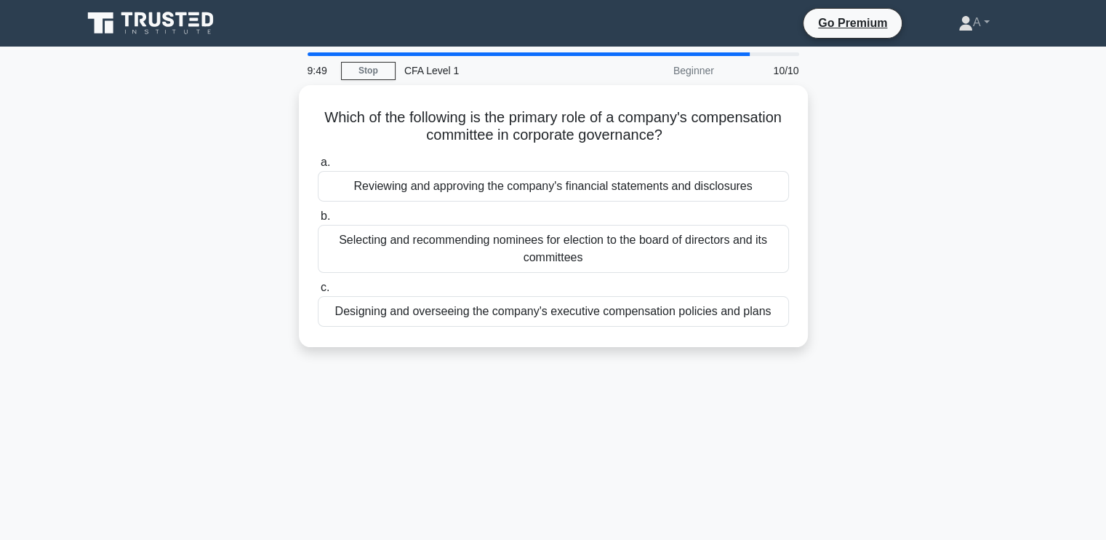
click at [536, 296] on div "Designing and overseeing the company's executive compensation policies and plans" at bounding box center [553, 311] width 471 height 31
click at [318, 292] on input "c. Designing and overseeing the company's executive compensation policies and p…" at bounding box center [318, 287] width 0 height 9
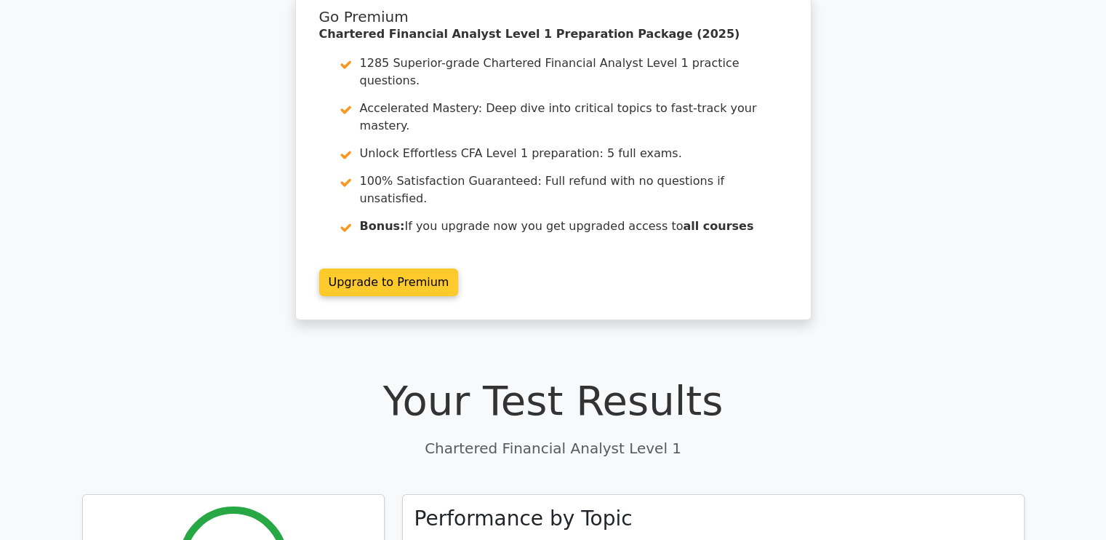
scroll to position [23, 0]
